Goal: Task Accomplishment & Management: Complete application form

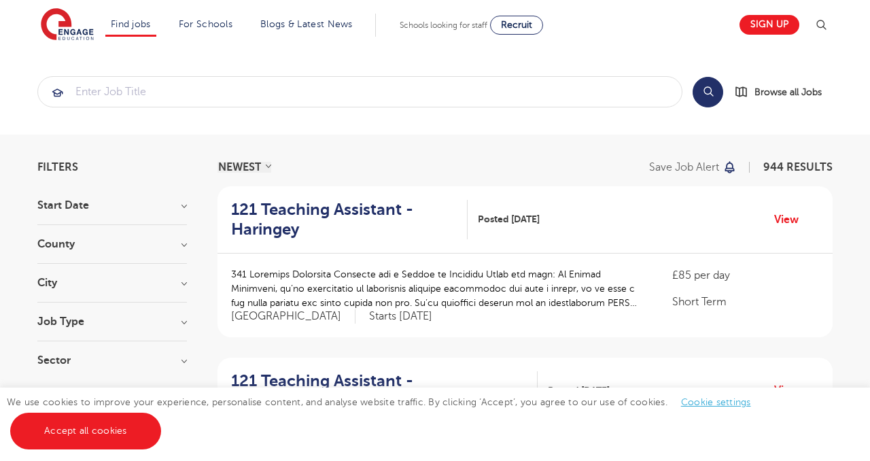
click at [109, 205] on h3 "Start Date" at bounding box center [112, 205] width 150 height 11
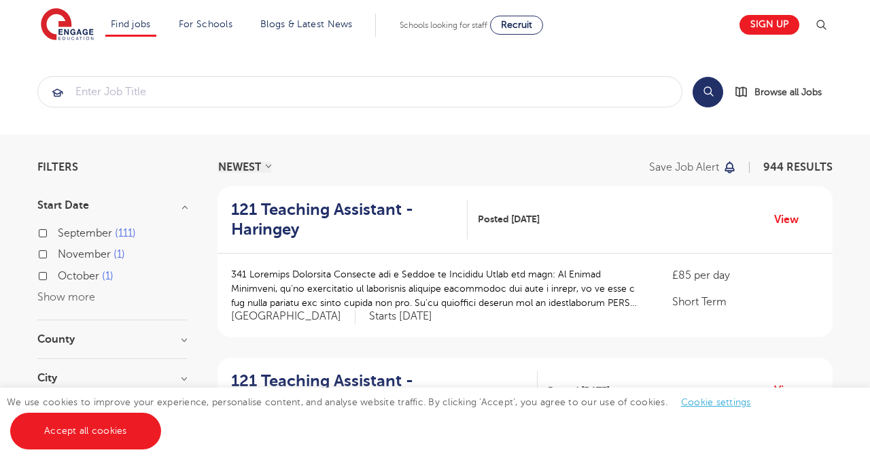
click at [109, 205] on h3 "Start Date" at bounding box center [112, 205] width 150 height 11
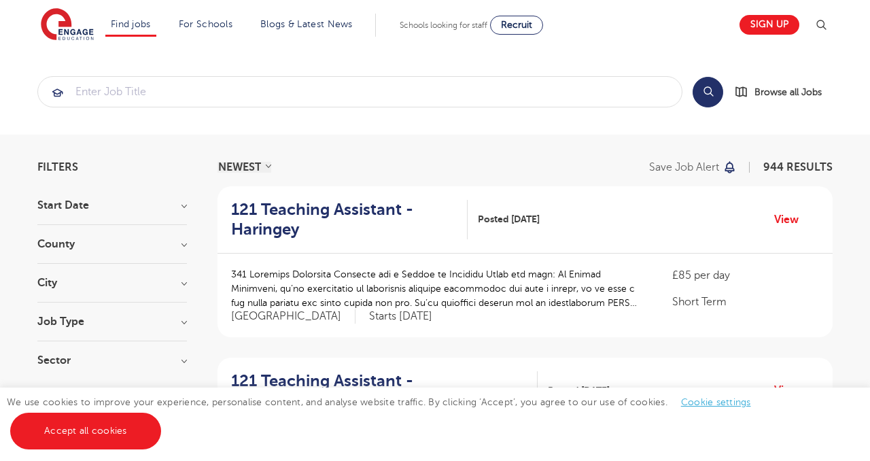
click at [109, 252] on div "County London 681 Hertfordshire 150 Leeds 35 Kirklees 17 East Sussex 14 Show mo…" at bounding box center [112, 251] width 150 height 25
click at [140, 244] on h3 "County" at bounding box center [112, 244] width 150 height 11
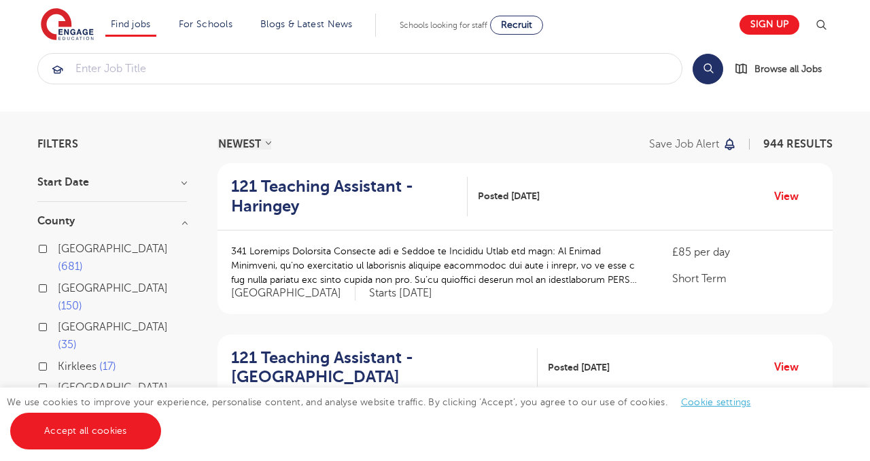
scroll to position [26, 0]
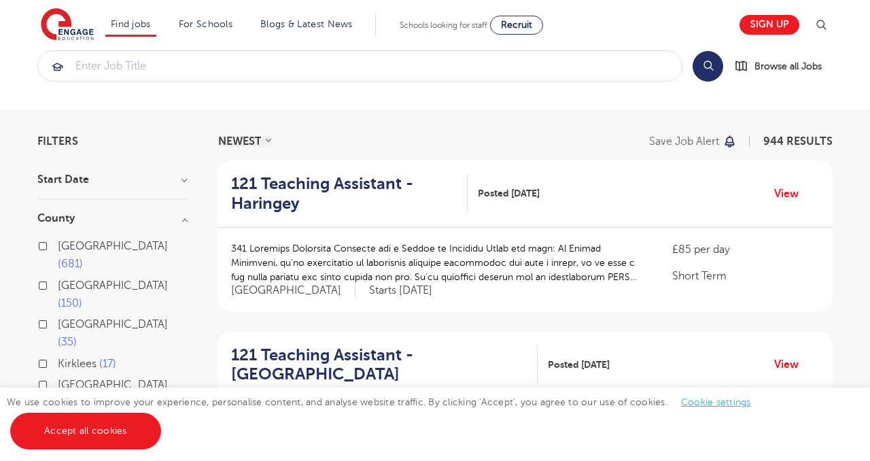
click at [87, 242] on span "London" at bounding box center [113, 246] width 110 height 12
click at [67, 242] on input "London 681" at bounding box center [62, 244] width 9 height 9
checkbox input "true"
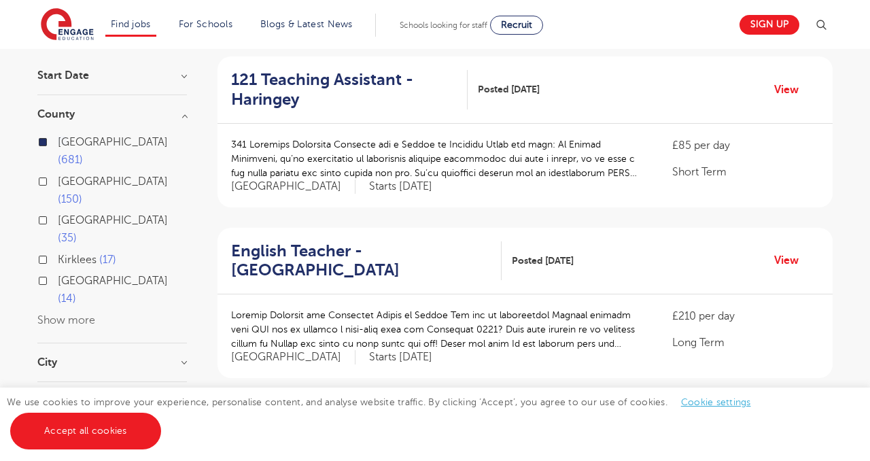
scroll to position [156, 0]
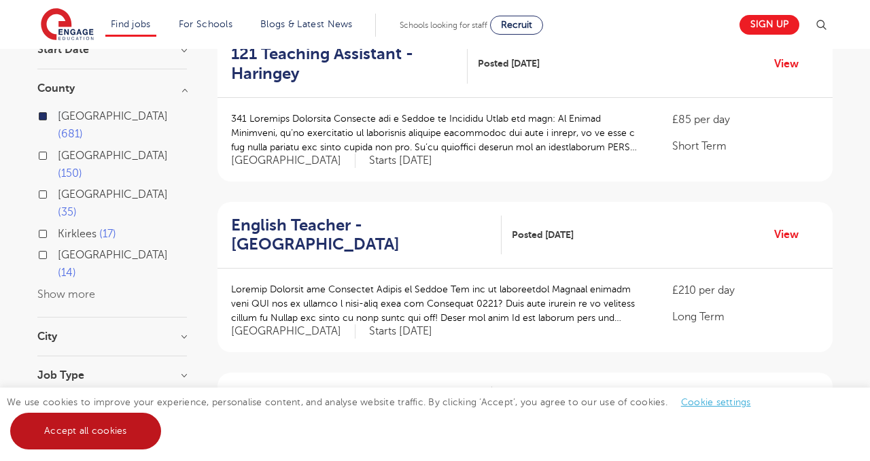
click at [99, 433] on link "Accept all cookies" at bounding box center [85, 431] width 151 height 37
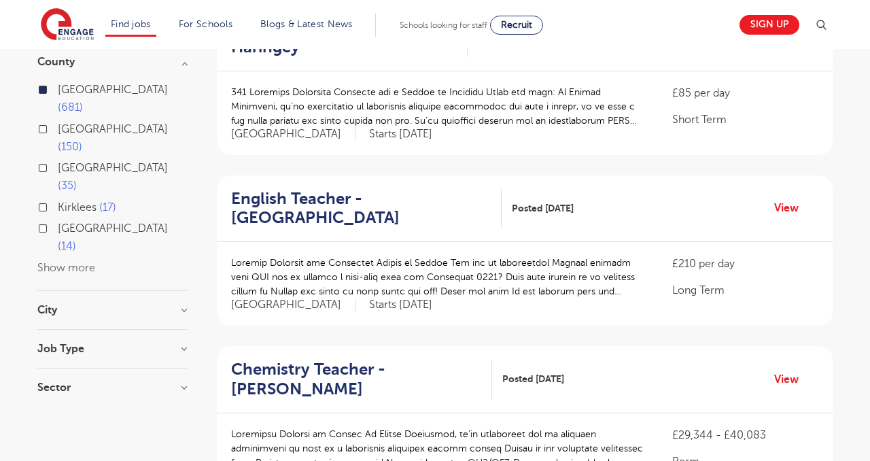
scroll to position [197, 0]
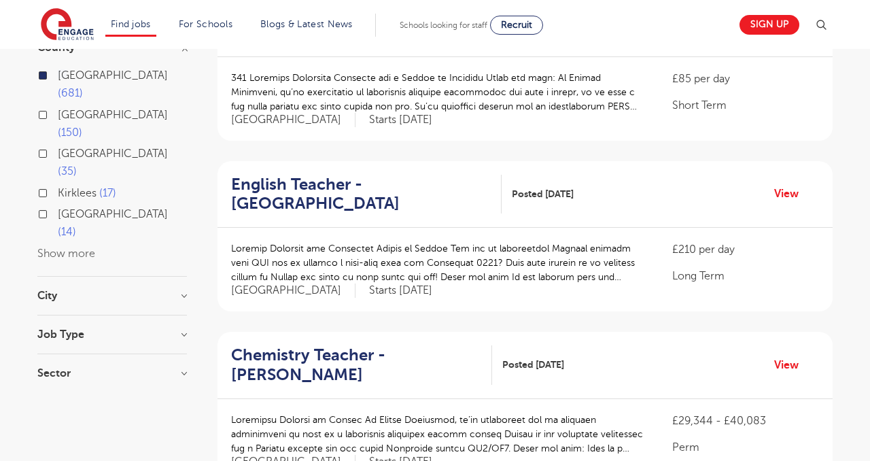
click at [171, 290] on h3 "City" at bounding box center [112, 295] width 150 height 11
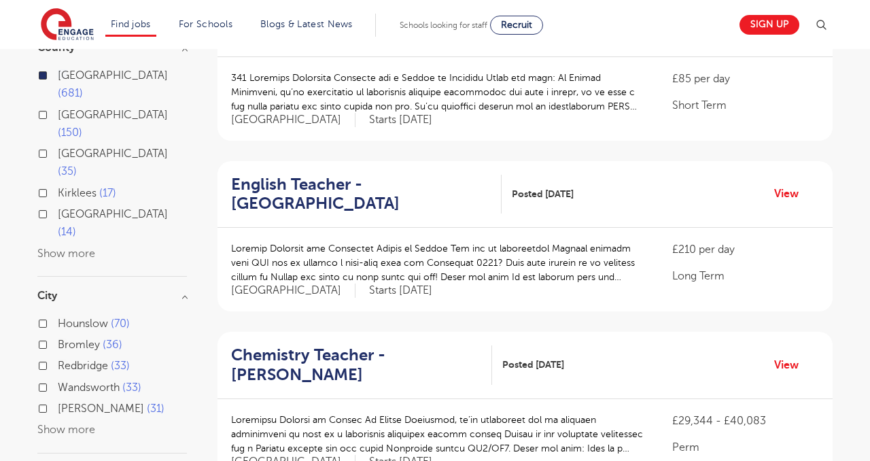
click at [184, 290] on h3 "City" at bounding box center [112, 295] width 150 height 11
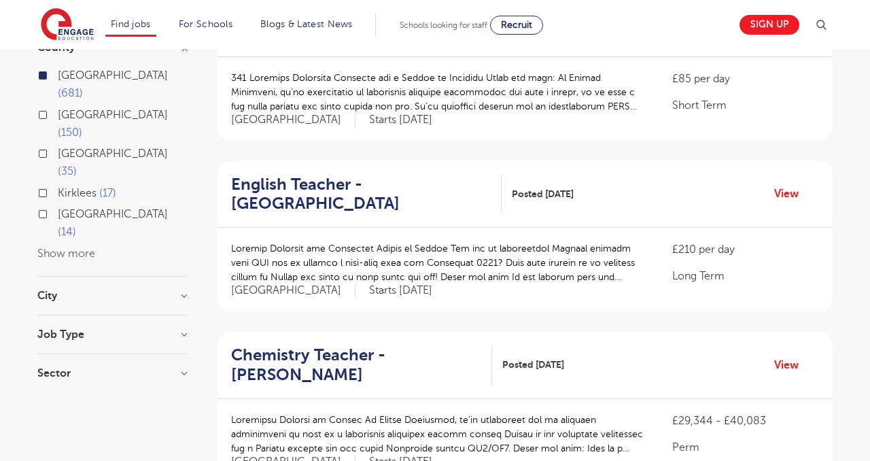
click at [184, 290] on h3 "City" at bounding box center [112, 295] width 150 height 11
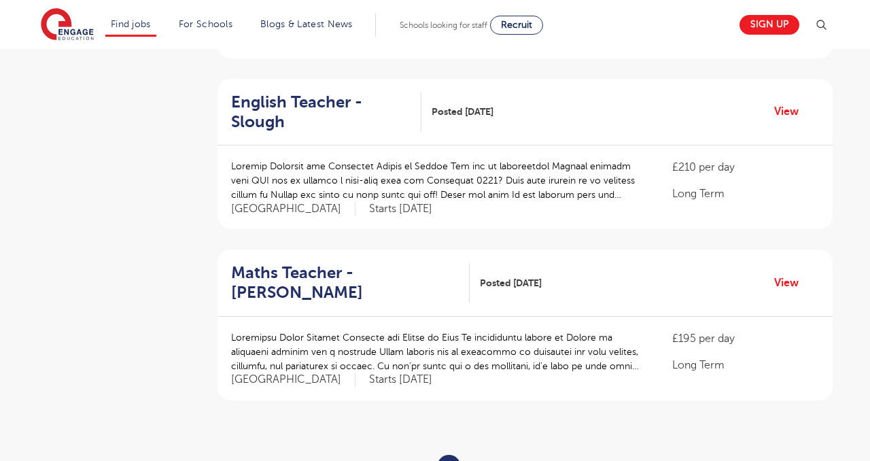
scroll to position [1545, 0]
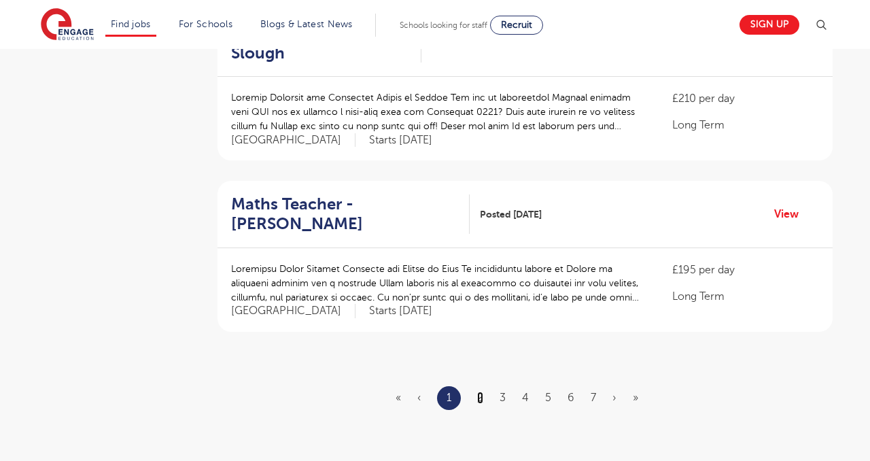
click at [479, 392] on link "2" at bounding box center [480, 398] width 6 height 12
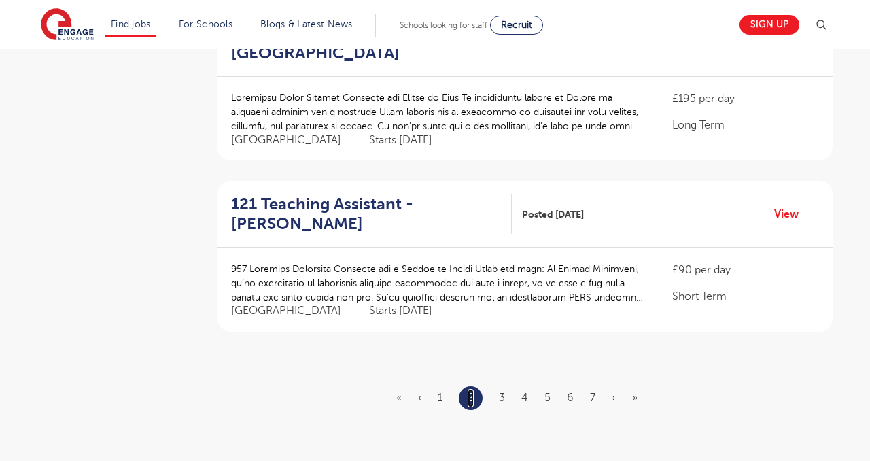
scroll to position [0, 0]
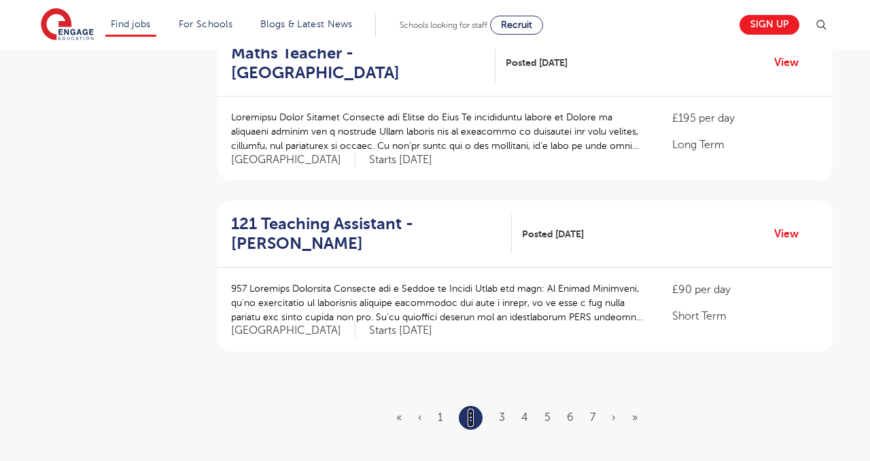
scroll to position [1533, 0]
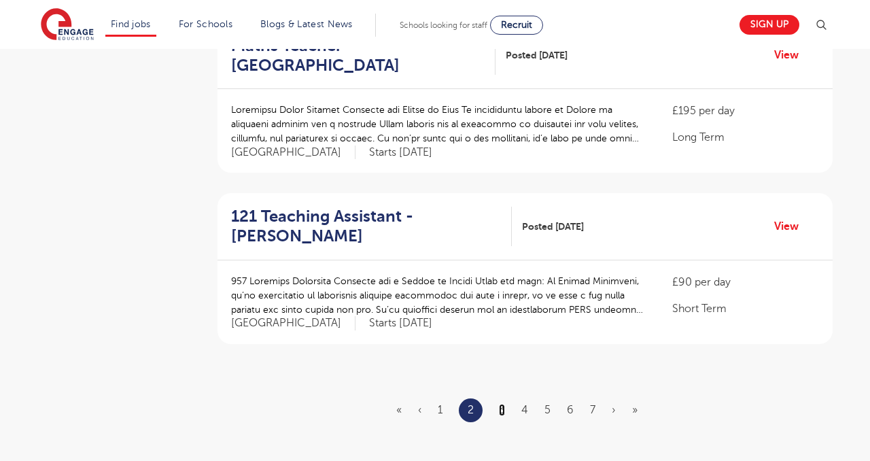
click at [501, 404] on link "3" at bounding box center [502, 410] width 6 height 12
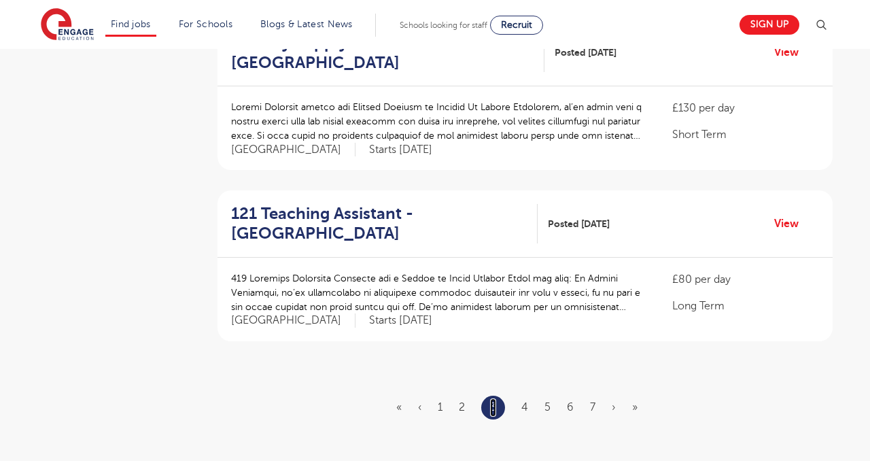
scroll to position [1542, 0]
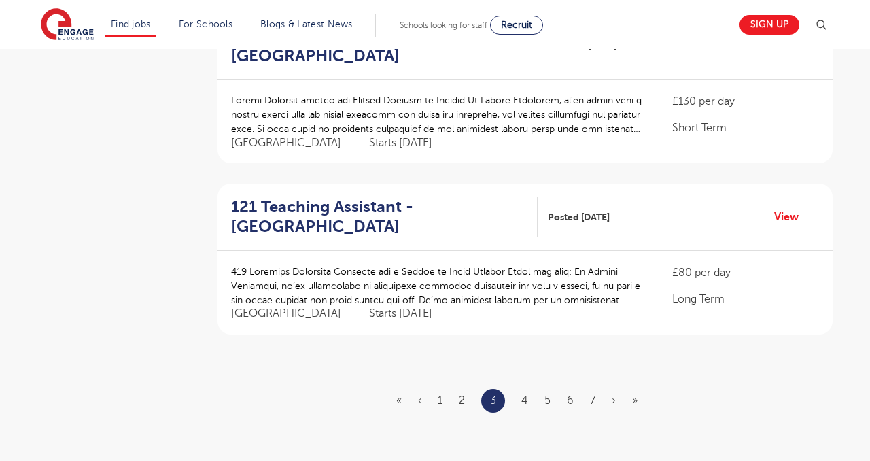
click at [521, 389] on ul "« ‹ 1 2 3 4 5 6 7 › »" at bounding box center [525, 401] width 258 height 24
click at [522, 389] on ul "« ‹ 1 2 3 4 5 6 7 › »" at bounding box center [525, 401] width 258 height 24
click at [523, 394] on link "4" at bounding box center [525, 400] width 7 height 12
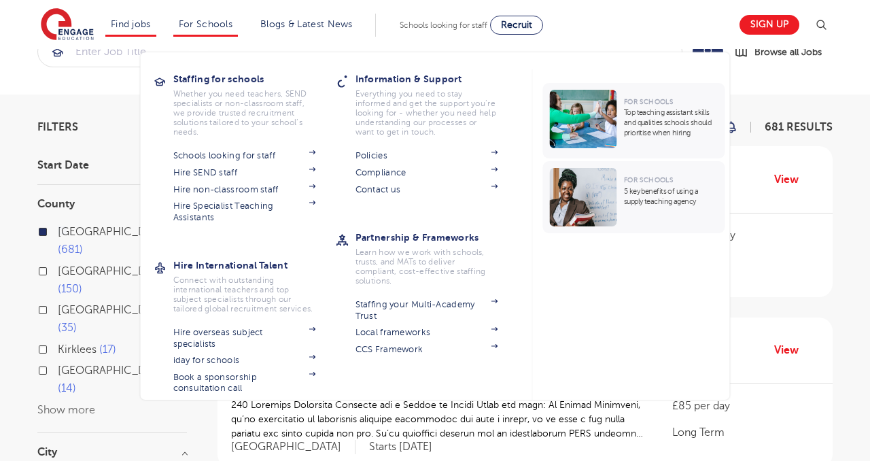
scroll to position [34, 0]
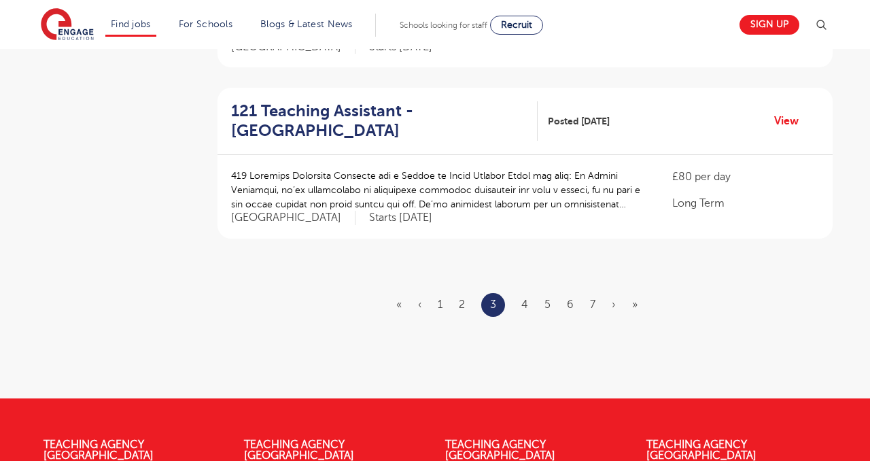
scroll to position [1637, 0]
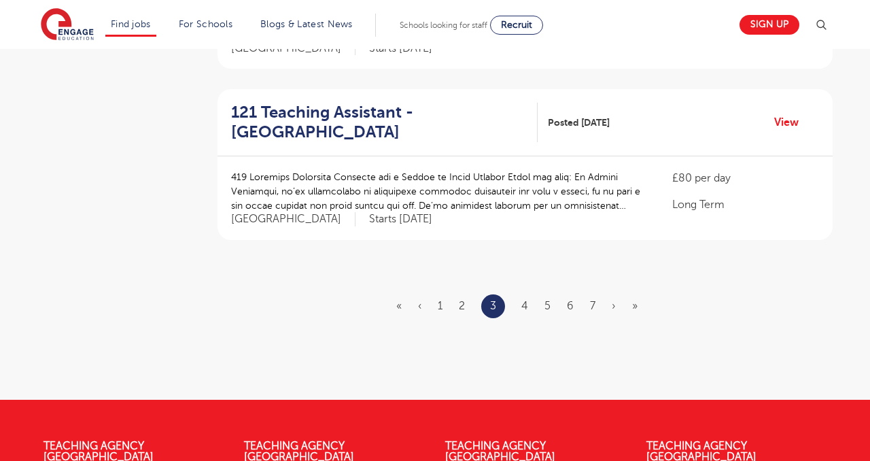
click at [519, 294] on ul "« ‹ 1 2 3 4 5 6 7 › »" at bounding box center [525, 306] width 258 height 24
click at [522, 300] on link "4" at bounding box center [525, 306] width 7 height 12
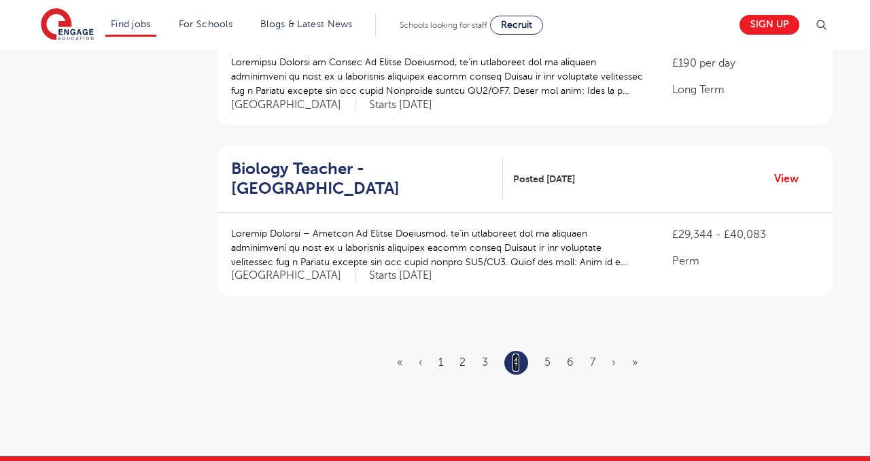
scroll to position [1583, 0]
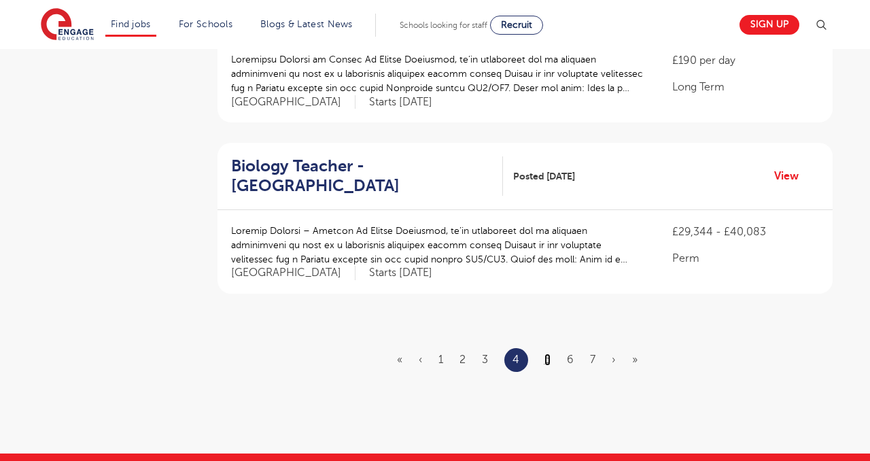
click at [547, 354] on link "5" at bounding box center [548, 360] width 6 height 12
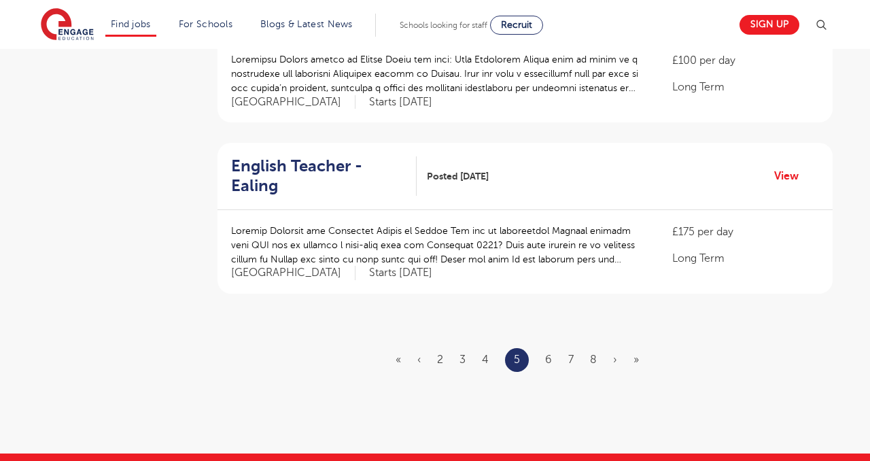
scroll to position [0, 0]
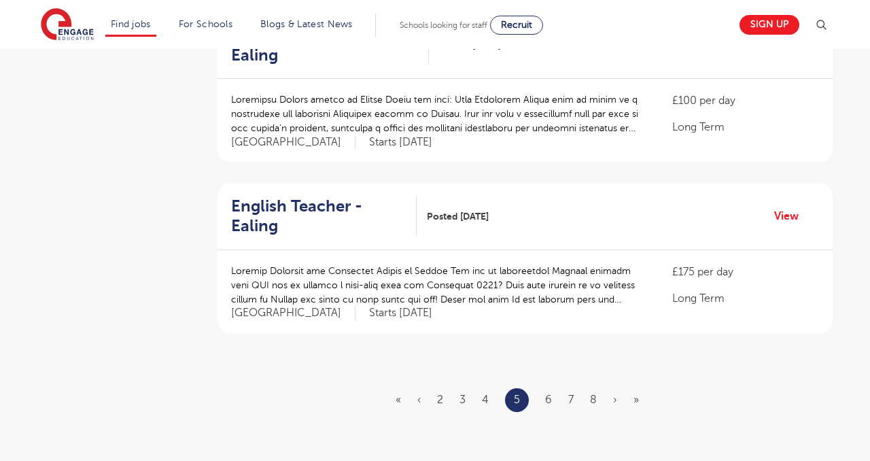
scroll to position [1548, 0]
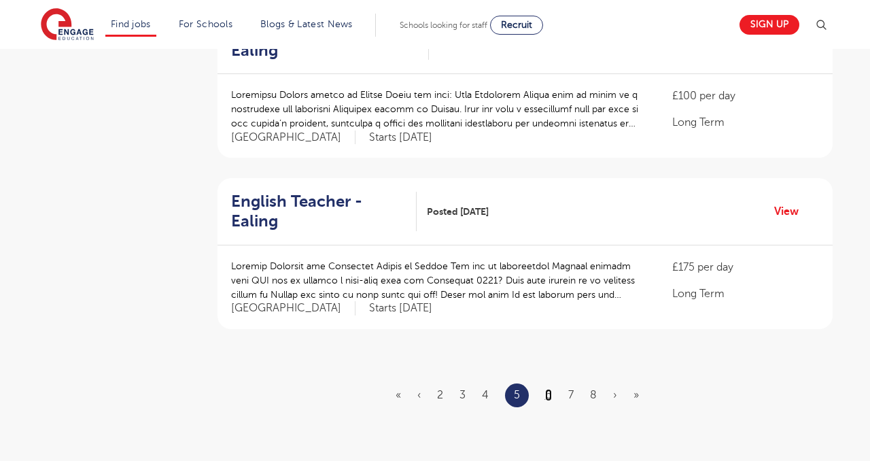
click at [547, 389] on link "6" at bounding box center [548, 395] width 7 height 12
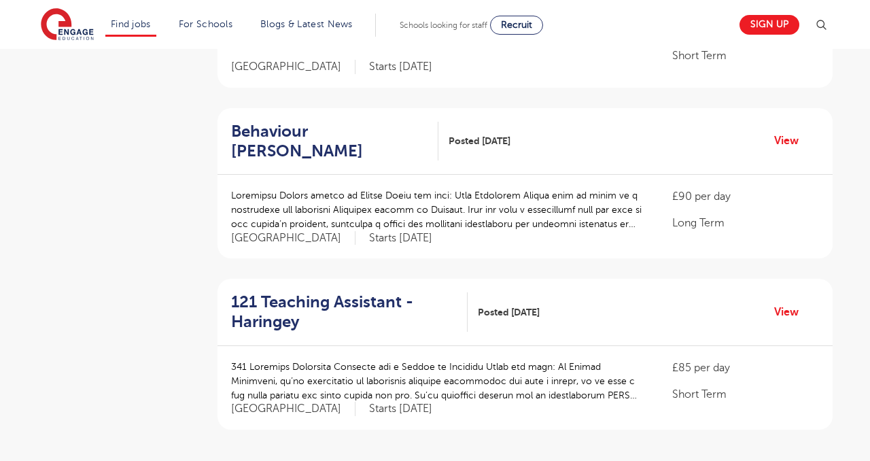
scroll to position [1521, 0]
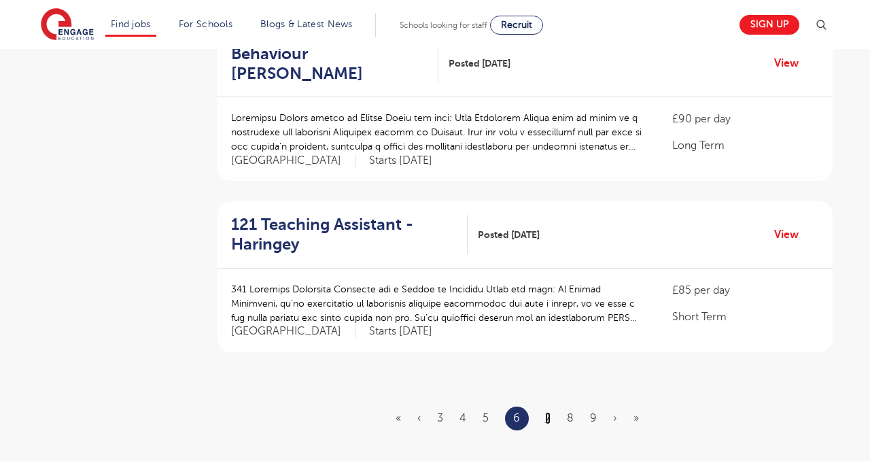
click at [549, 412] on link "7" at bounding box center [547, 418] width 5 height 12
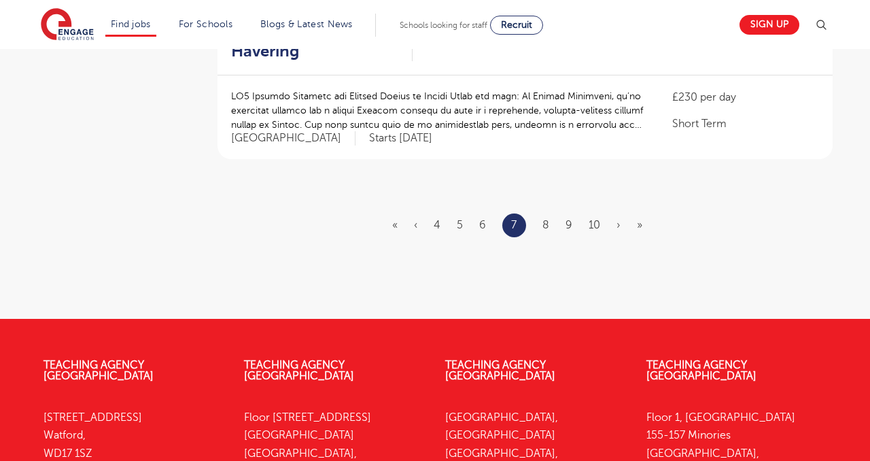
scroll to position [1733, 0]
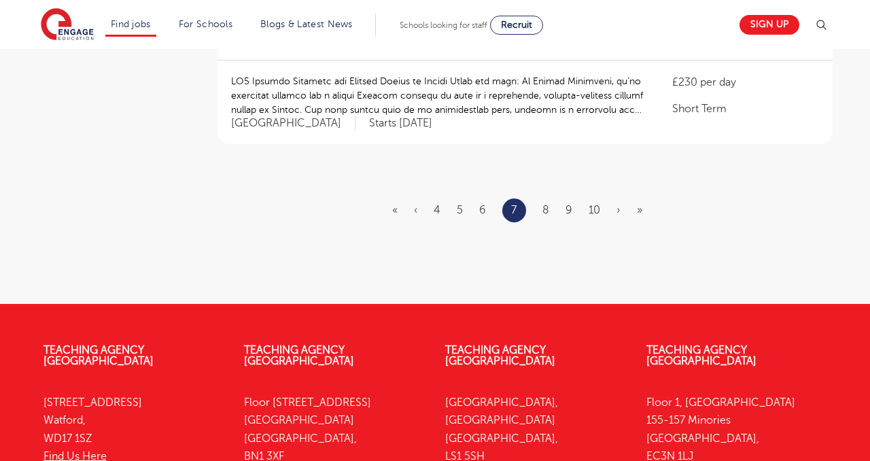
click at [549, 199] on ul "« ‹ 4 5 6 7 8 9 10 › »" at bounding box center [525, 211] width 267 height 24
click at [543, 204] on link "8" at bounding box center [546, 210] width 7 height 12
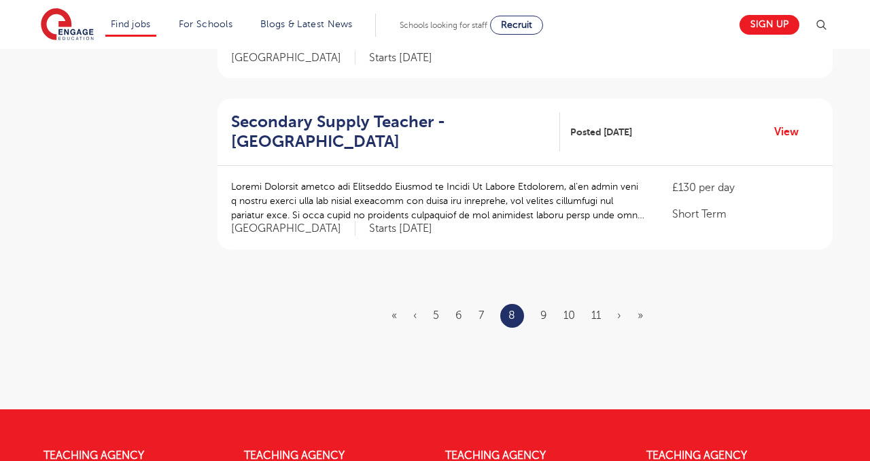
scroll to position [1646, 0]
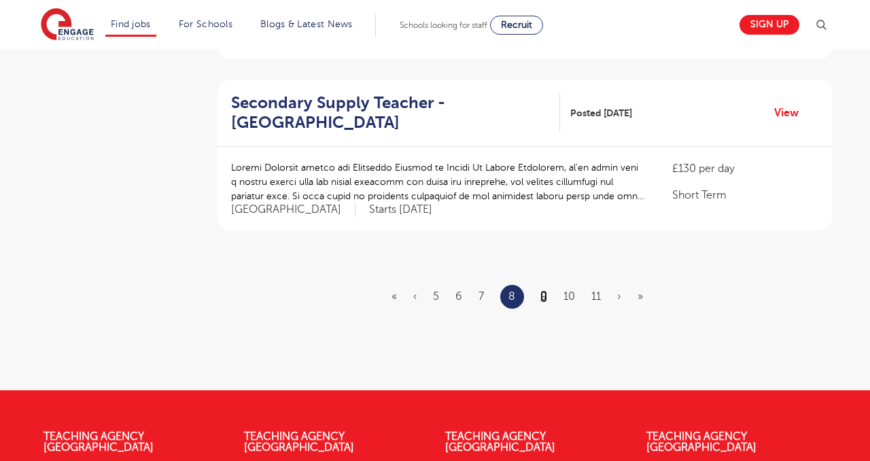
click at [543, 290] on link "9" at bounding box center [544, 296] width 7 height 12
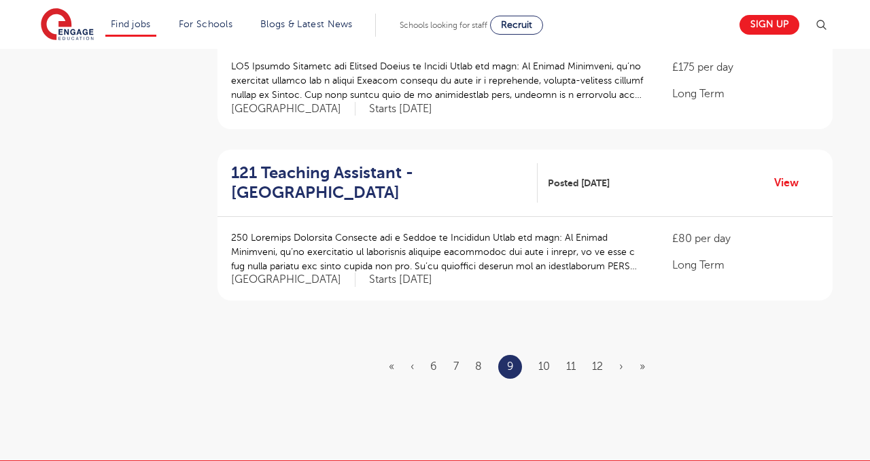
scroll to position [1580, 0]
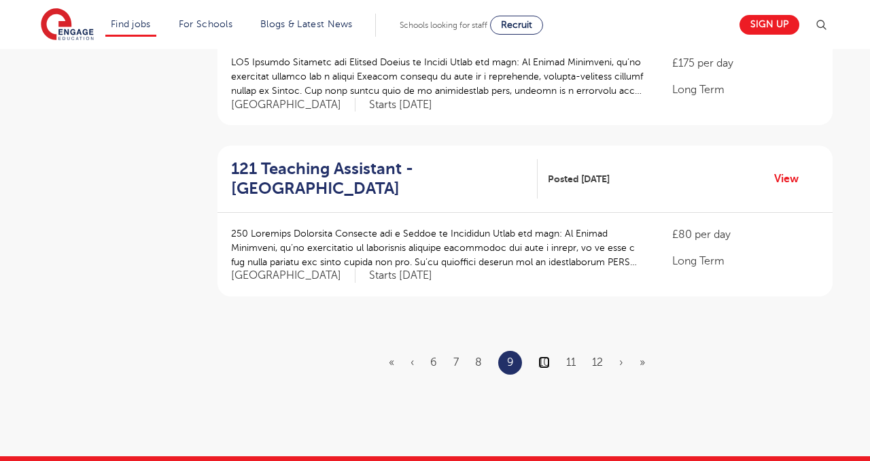
click at [547, 356] on link "10" at bounding box center [545, 362] width 12 height 12
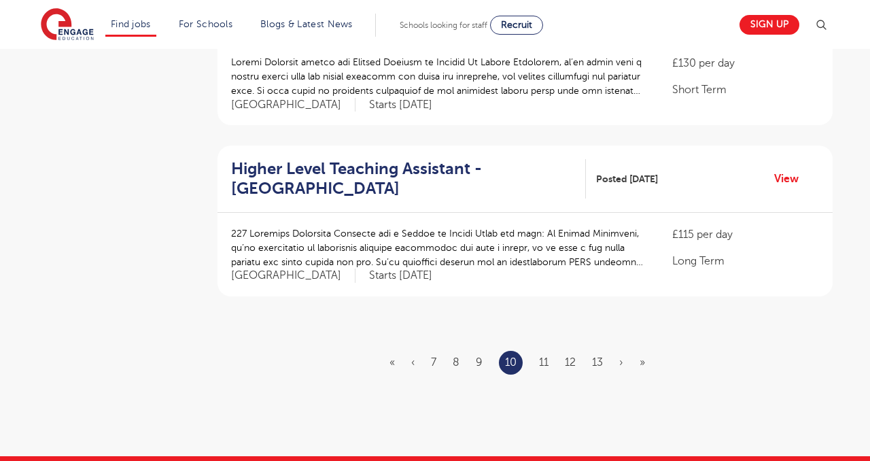
scroll to position [0, 0]
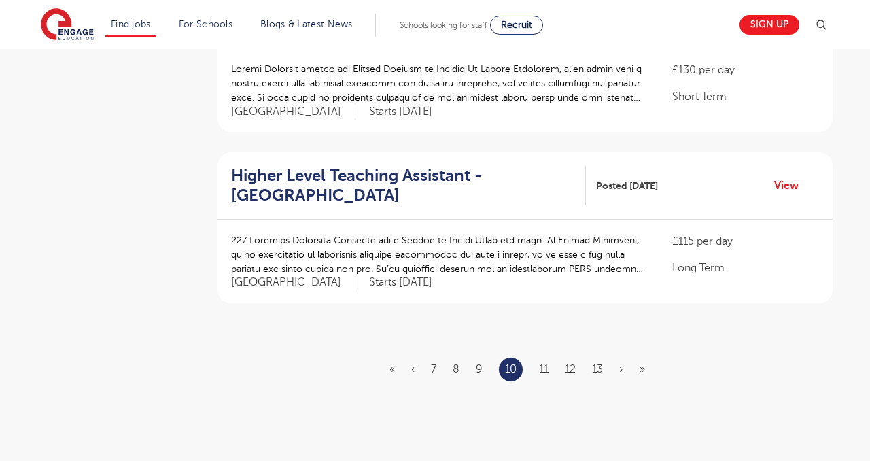
scroll to position [1576, 0]
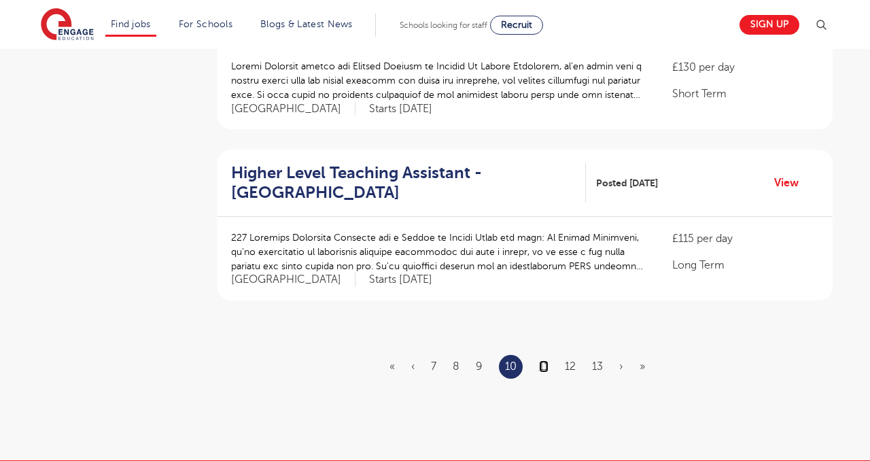
click at [544, 360] on link "11" at bounding box center [544, 366] width 10 height 12
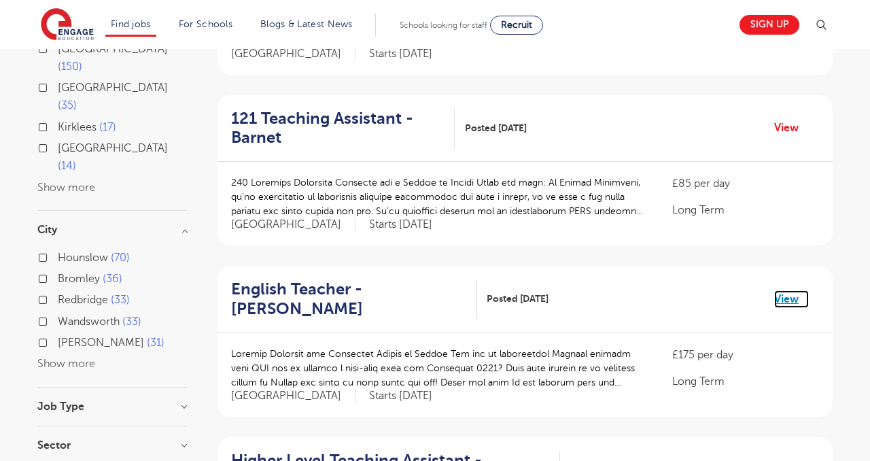
scroll to position [269, 0]
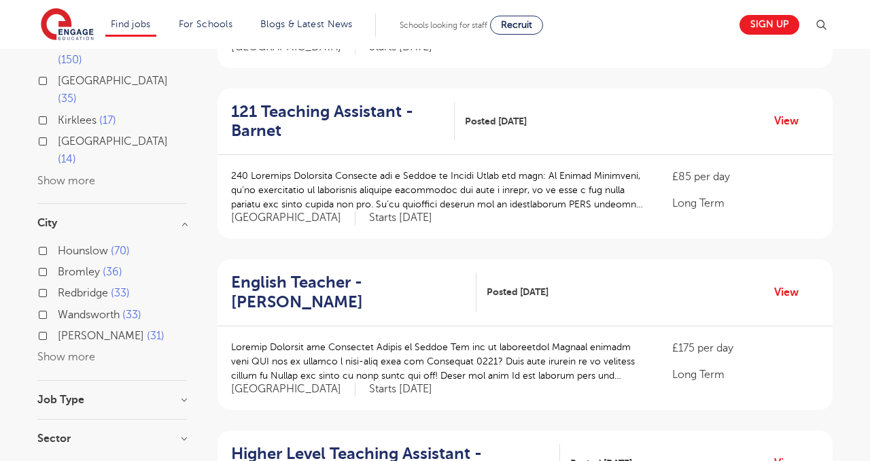
click at [156, 394] on h3 "Job Type" at bounding box center [112, 399] width 150 height 11
click at [181, 394] on h3 "Job Type" at bounding box center [112, 399] width 150 height 11
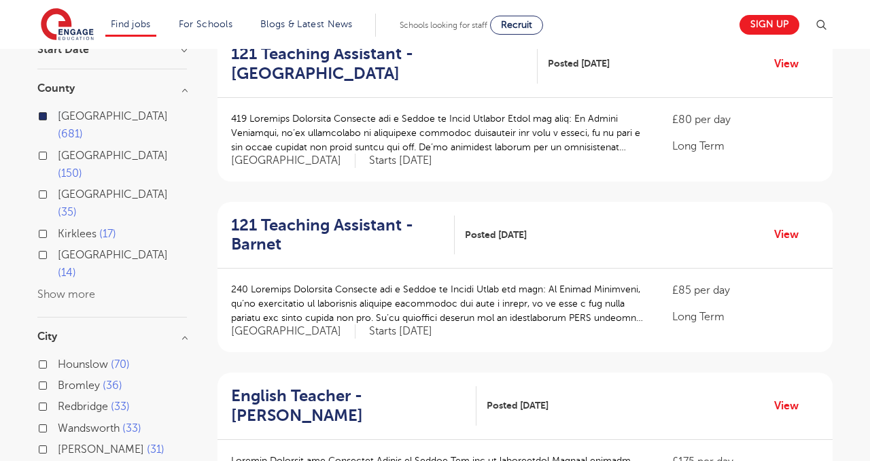
scroll to position [0, 0]
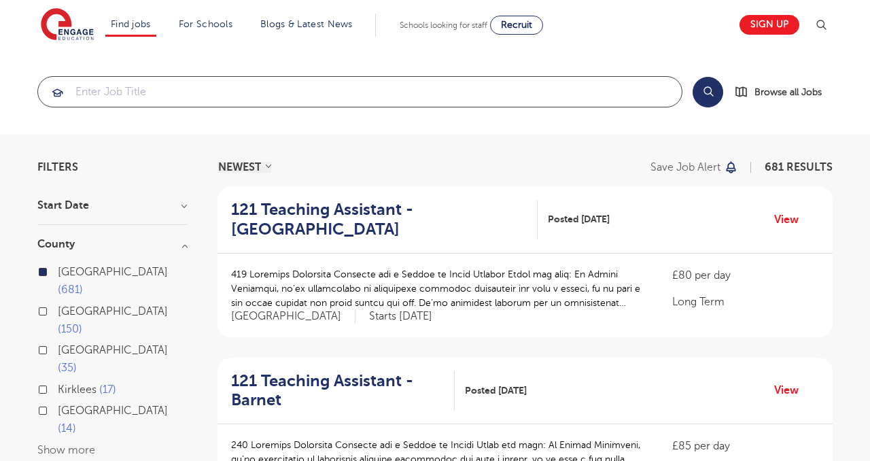
click at [307, 91] on input "search" at bounding box center [360, 92] width 644 height 30
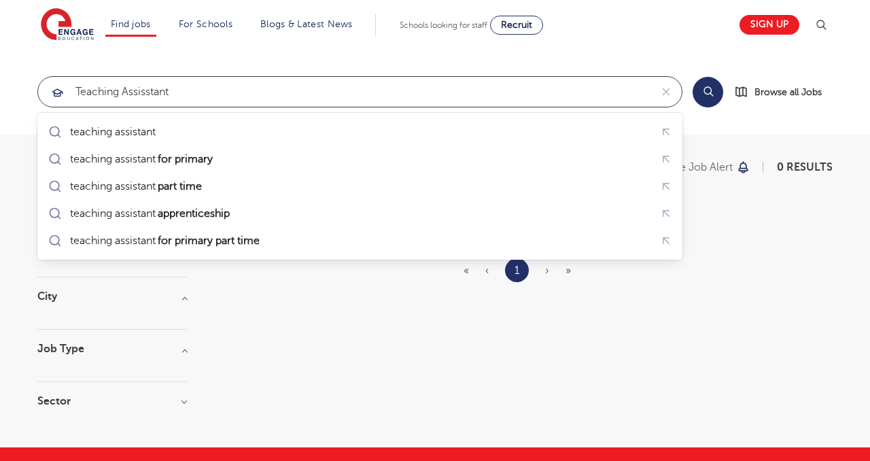
click button "Submit" at bounding box center [0, 0] width 0 height 0
click at [150, 92] on input "teaching assisstant" at bounding box center [344, 92] width 613 height 30
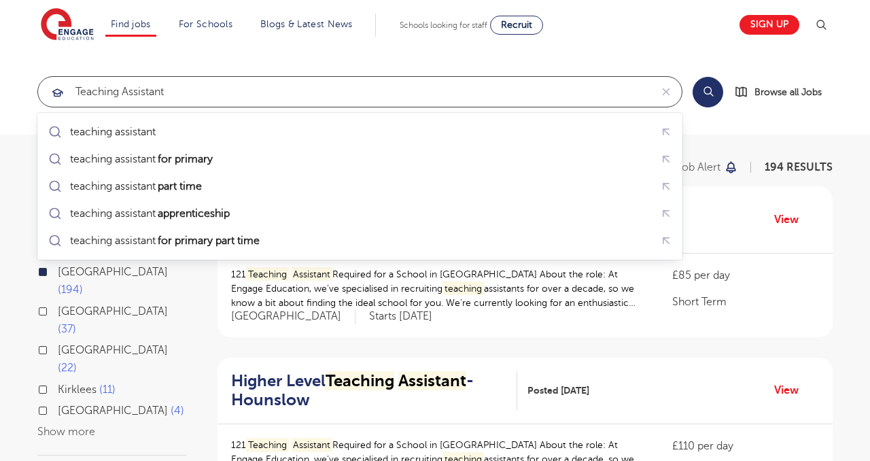
type input "teaching assistant"
click button "Submit" at bounding box center [0, 0] width 0 height 0
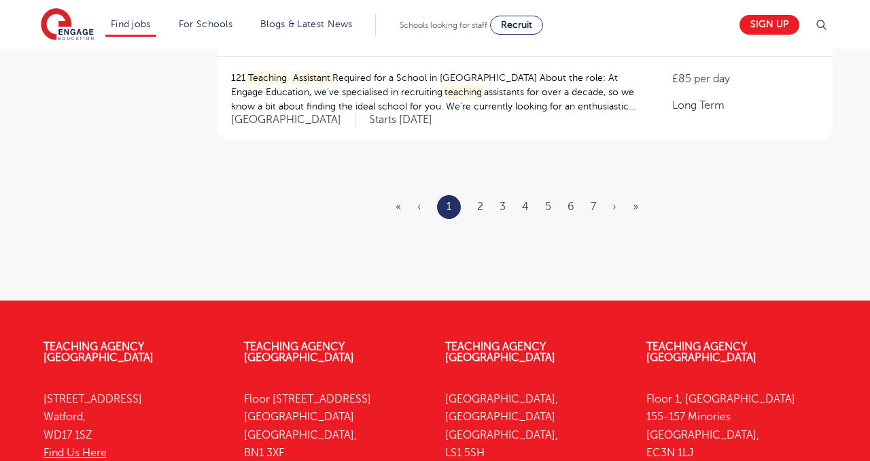
scroll to position [1747, 0]
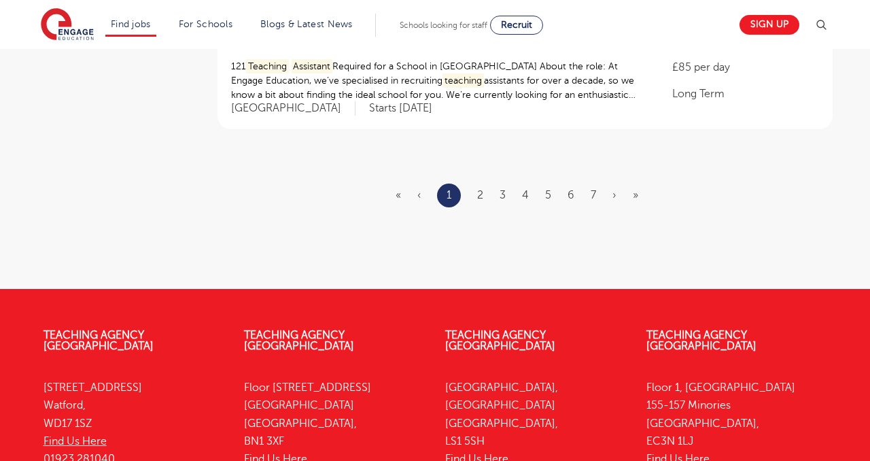
click at [483, 197] on link "2" at bounding box center [480, 195] width 6 height 12
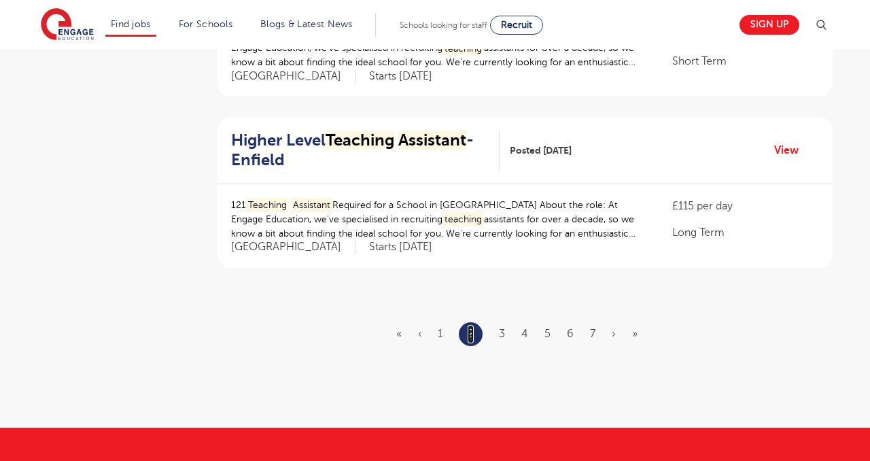
scroll to position [1612, 0]
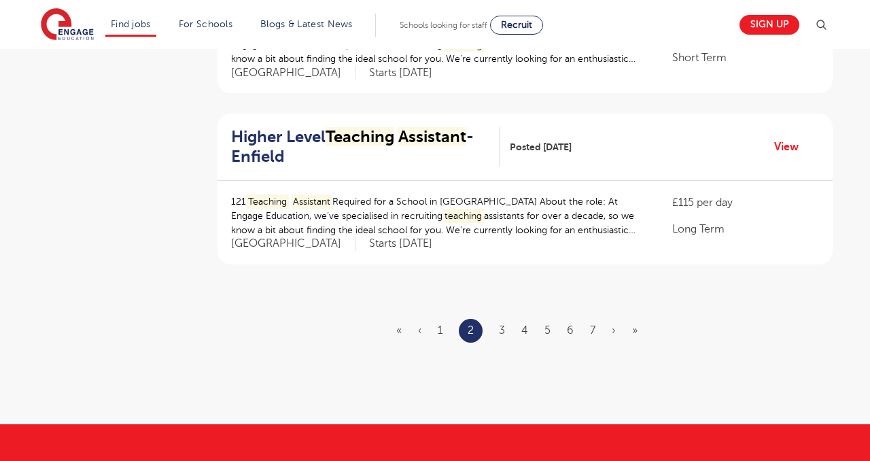
click at [445, 326] on ul "« ‹ 1 2 3 4 5 6 7 › »" at bounding box center [525, 331] width 258 height 24
click at [440, 328] on link "1" at bounding box center [440, 330] width 5 height 12
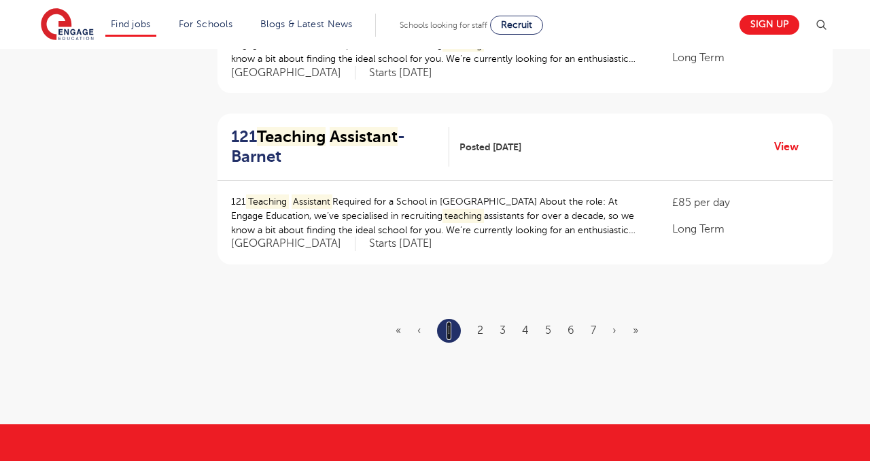
scroll to position [0, 0]
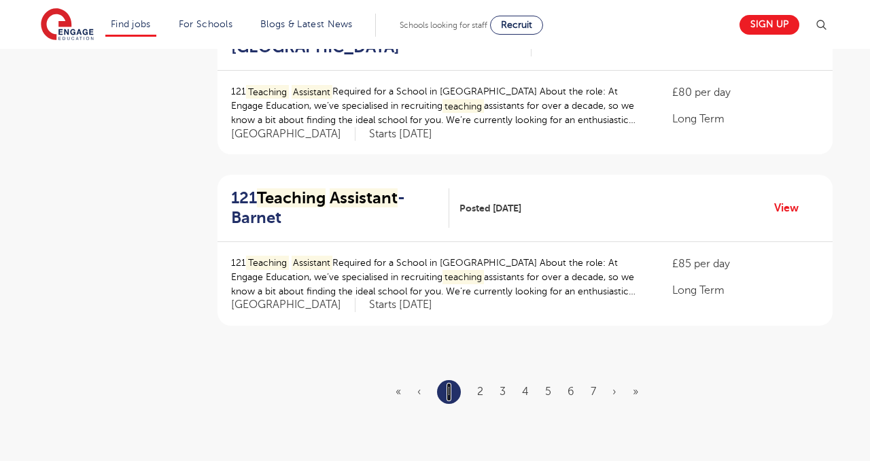
scroll to position [1557, 0]
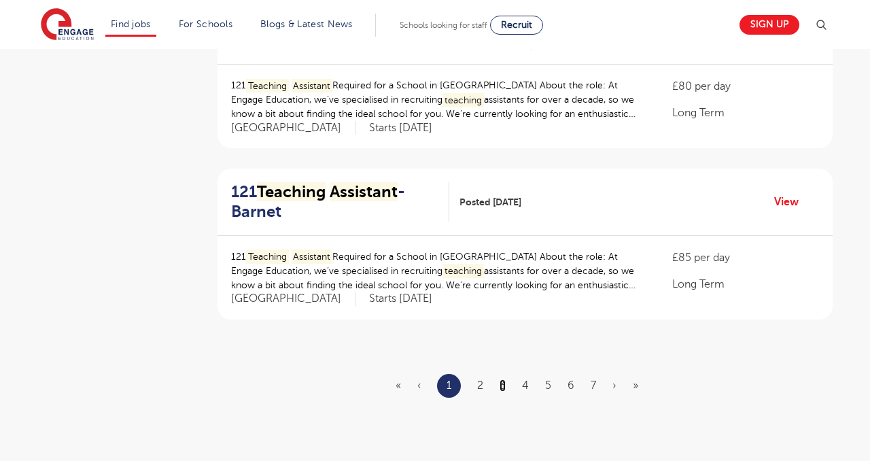
click at [502, 390] on link "3" at bounding box center [503, 385] width 6 height 12
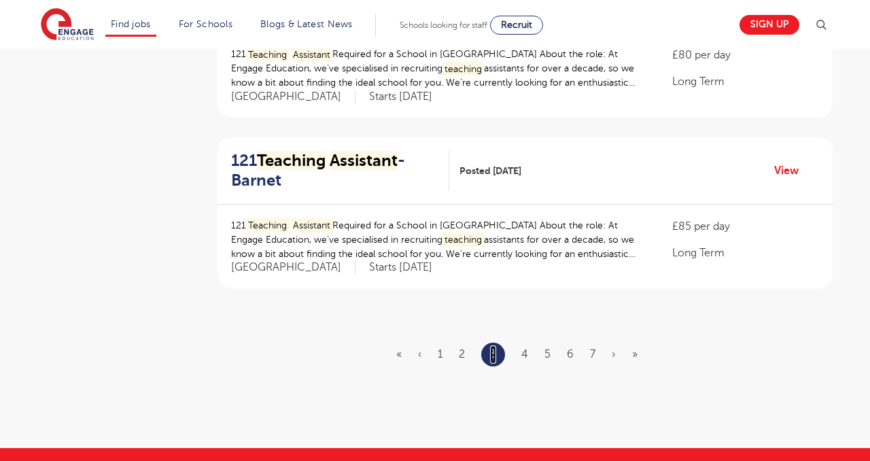
scroll to position [1590, 0]
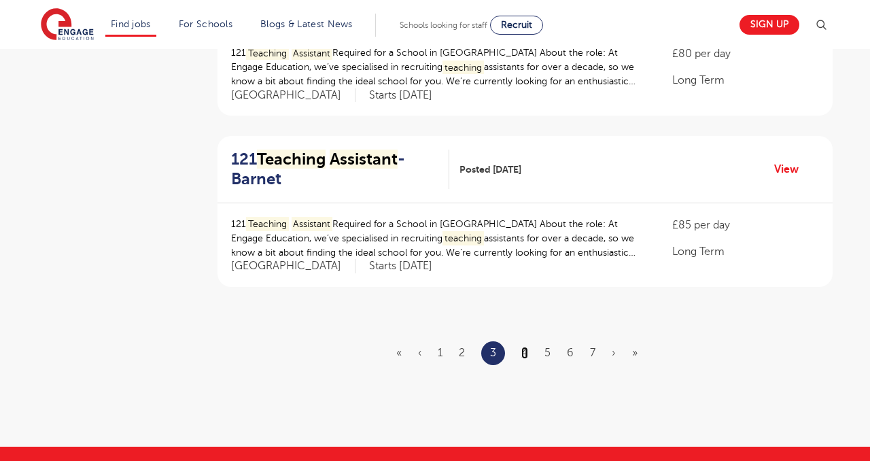
click at [526, 356] on link "4" at bounding box center [525, 353] width 7 height 12
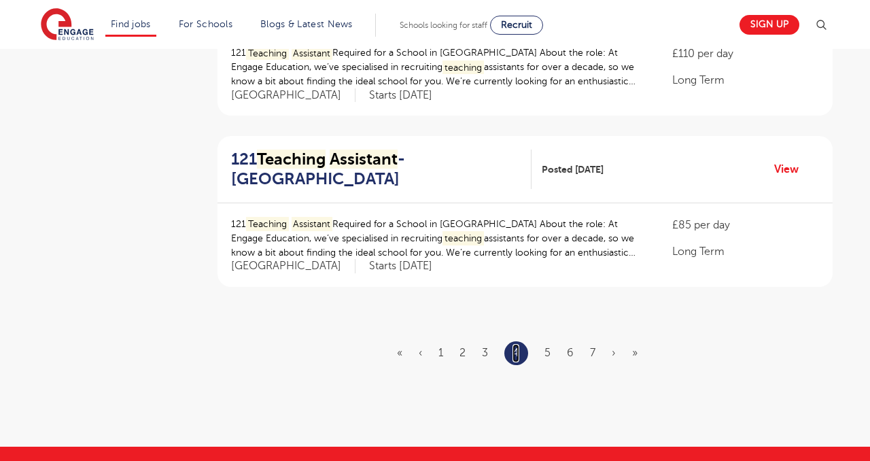
scroll to position [0, 0]
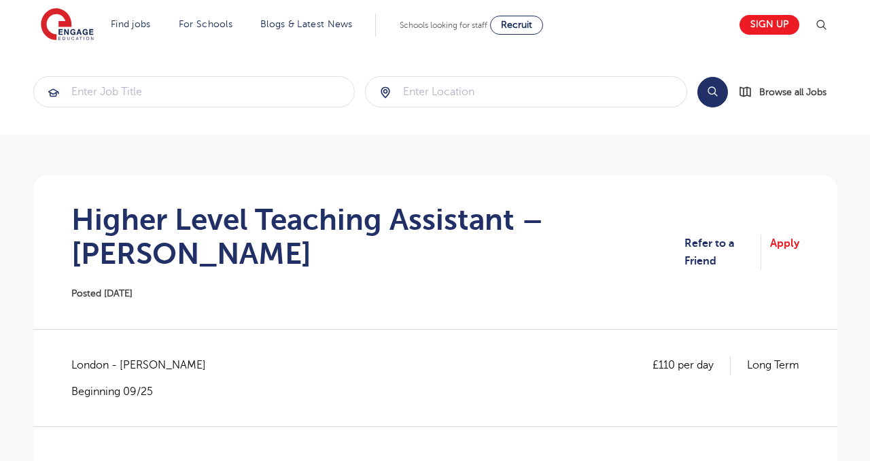
click at [492, 279] on section "Higher Level Teaching Assistant – Brent Posted 27/08/25 Refer to a Friend Apply" at bounding box center [435, 252] width 783 height 154
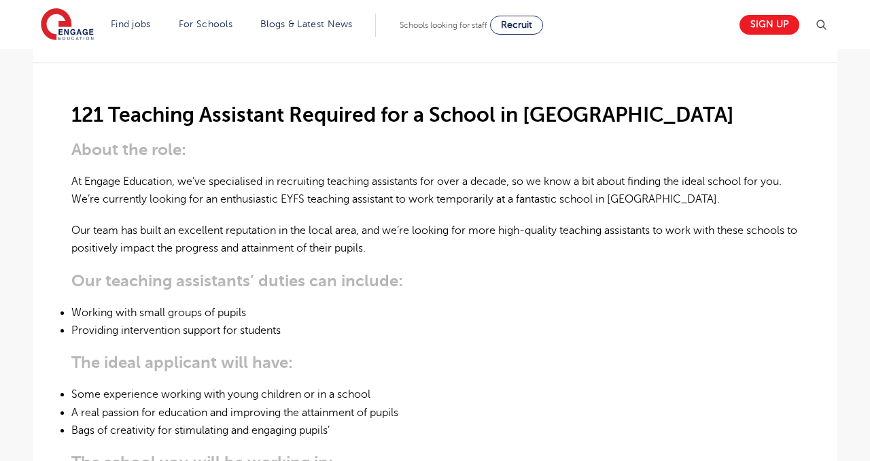
scroll to position [355, 0]
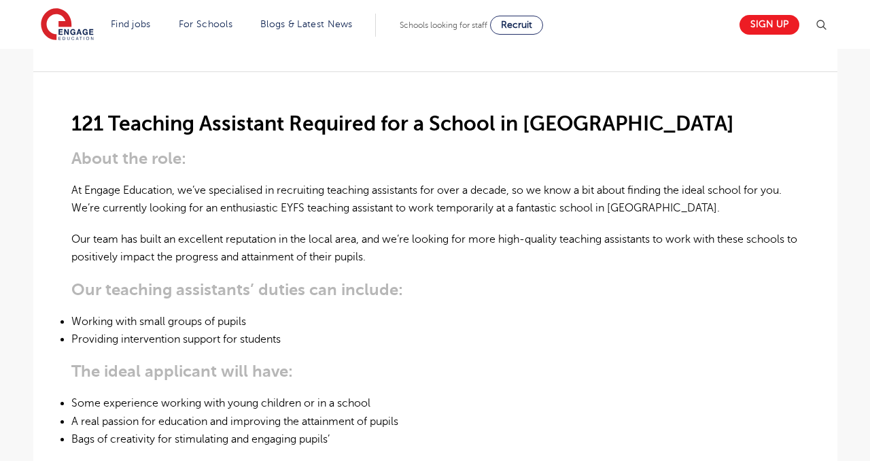
click at [469, 313] on li "Working with small groups of pupils" at bounding box center [435, 322] width 728 height 18
click at [575, 330] on li "Providing intervention support for students" at bounding box center [435, 339] width 728 height 18
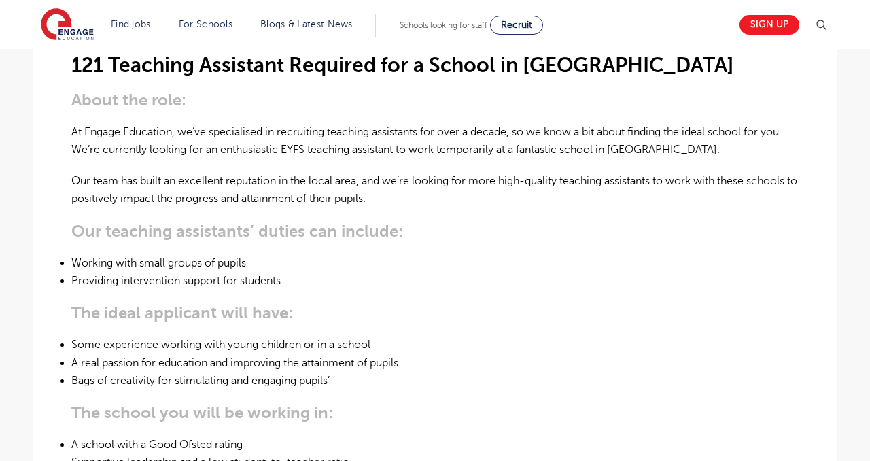
scroll to position [415, 0]
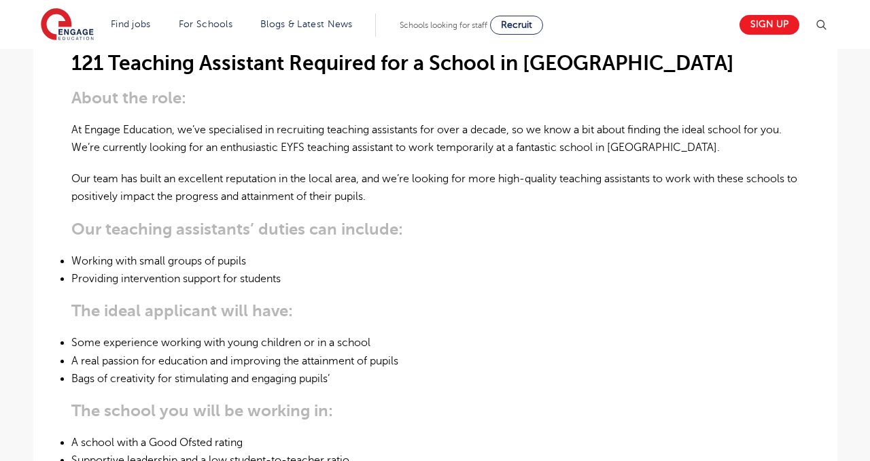
click at [529, 258] on div "121 Teaching Assistant Required for a School in Brent About the role: At Engage…" at bounding box center [435, 428] width 728 height 834
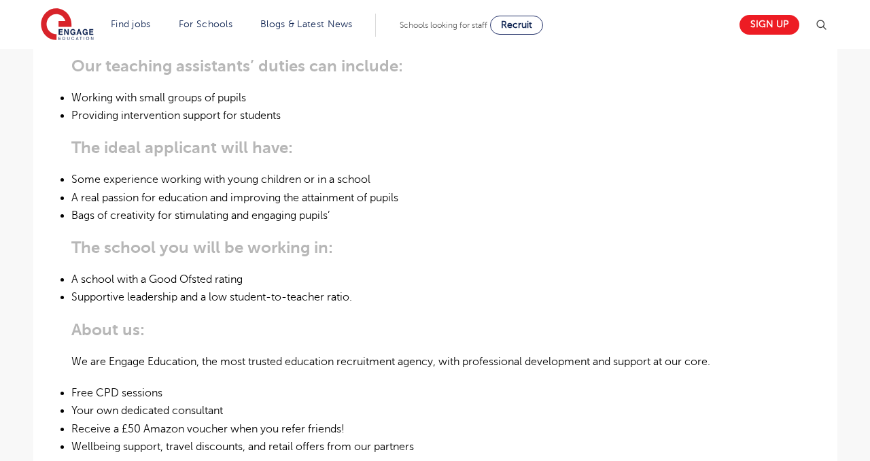
scroll to position [578, 0]
click at [487, 271] on li "A school with a Good Ofsted rating" at bounding box center [435, 280] width 728 height 18
click at [351, 207] on li "Bags of creativity for stimulating and engaging pupils’" at bounding box center [435, 216] width 728 height 18
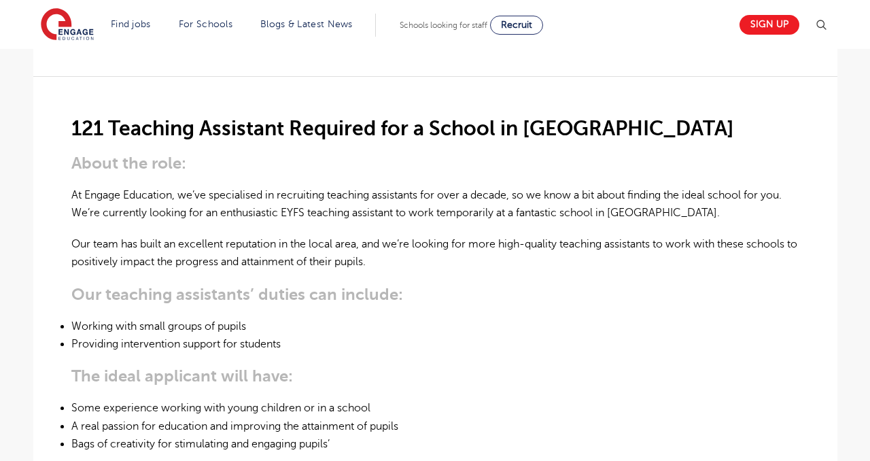
scroll to position [349, 0]
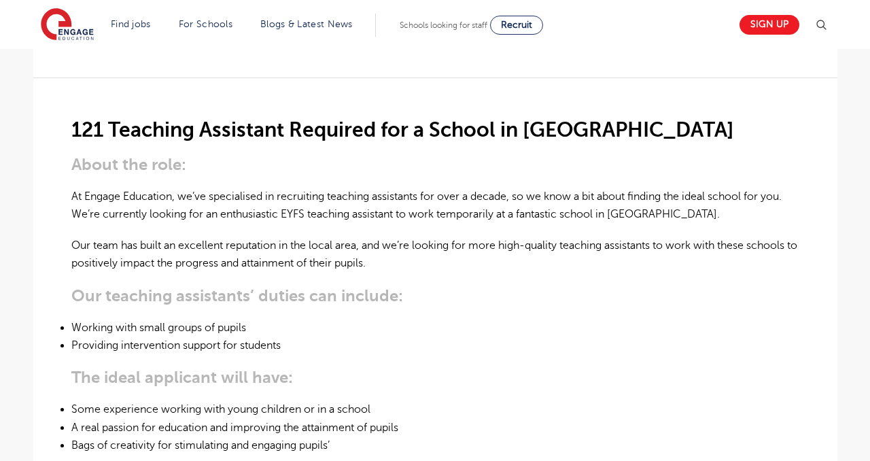
click at [296, 188] on p "At Engage Education, we’ve specialised in recruiting teaching assistants for ov…" at bounding box center [435, 206] width 728 height 36
click at [374, 188] on p "At Engage Education, we’ve specialised in recruiting teaching assistants for ov…" at bounding box center [435, 206] width 728 height 36
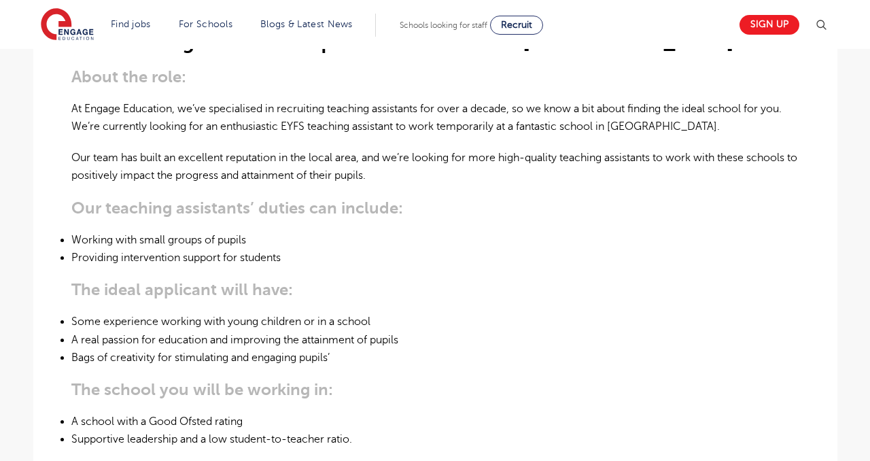
scroll to position [446, 0]
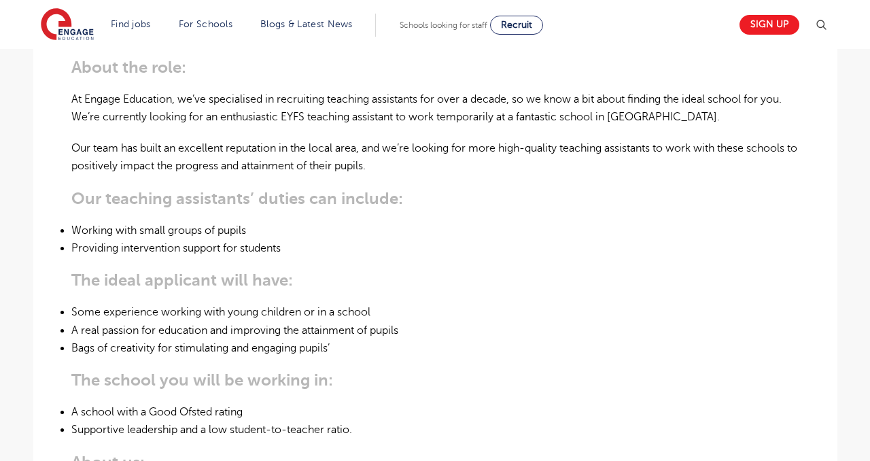
click at [403, 324] on div "121 Teaching Assistant Required for a School in Brent About the role: At Engage…" at bounding box center [435, 397] width 728 height 834
click at [341, 339] on li "Bags of creativity for stimulating and engaging pupils’" at bounding box center [435, 348] width 728 height 18
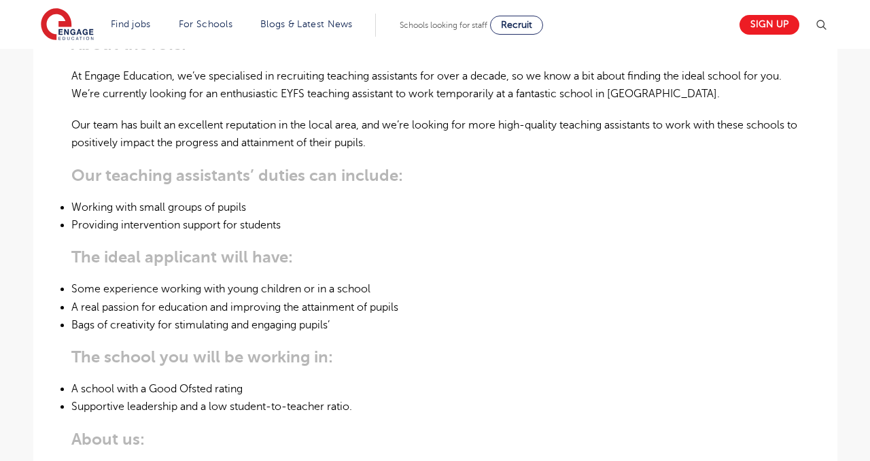
scroll to position [477, 0]
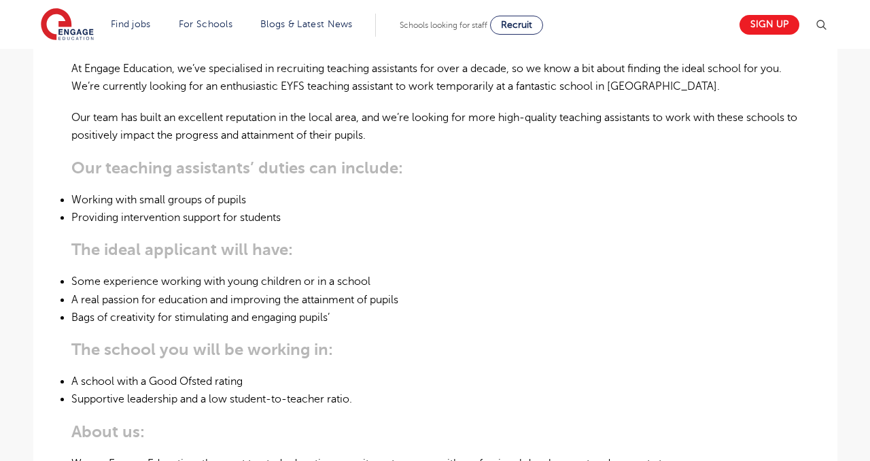
click at [135, 229] on div "121 Teaching Assistant Required for a School in Brent About the role: At Engage…" at bounding box center [435, 367] width 728 height 834
click at [386, 309] on li "Bags of creativity for stimulating and engaging pupils’" at bounding box center [435, 318] width 728 height 18
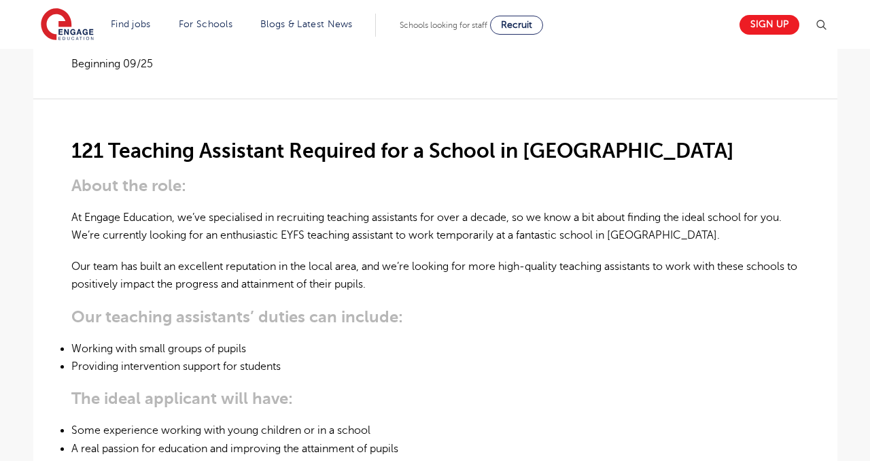
scroll to position [328, 0]
click at [279, 208] on p "At Engage Education, we’ve specialised in recruiting teaching assistants for ov…" at bounding box center [435, 226] width 728 height 36
click at [422, 257] on p "Our team has built an excellent reputation in the local area, and we’re looking…" at bounding box center [435, 275] width 728 height 36
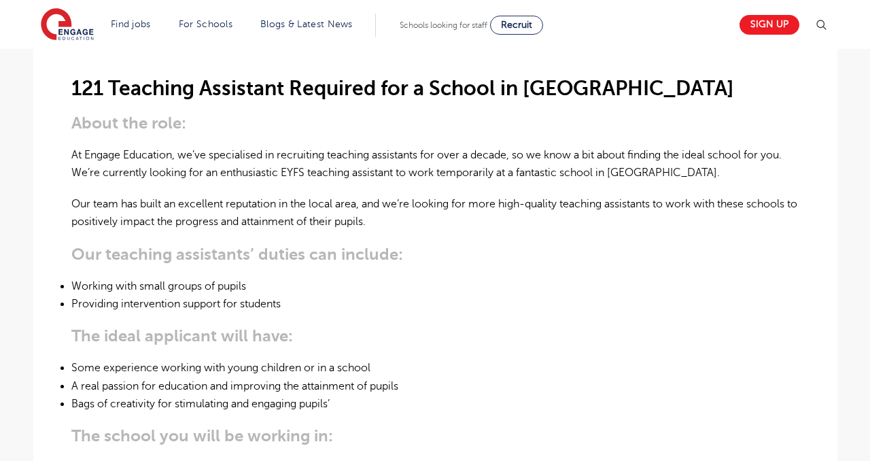
scroll to position [390, 0]
click at [528, 196] on p "Our team has built an excellent reputation in the local area, and we’re looking…" at bounding box center [435, 214] width 728 height 36
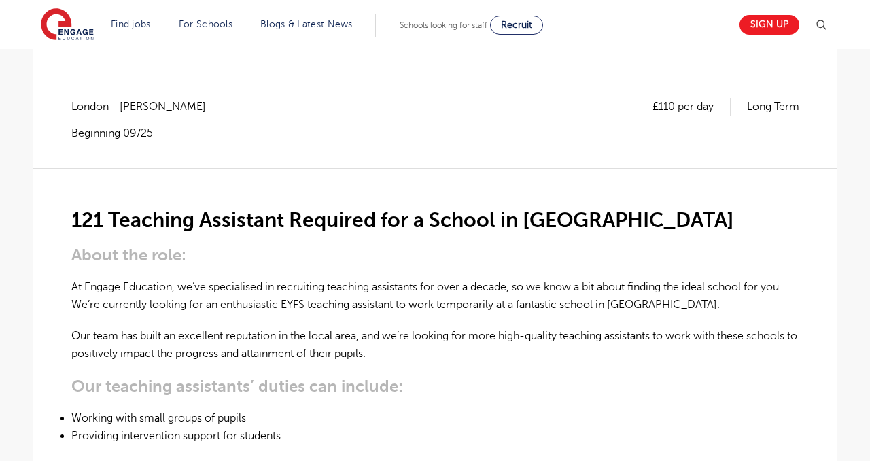
scroll to position [160, 0]
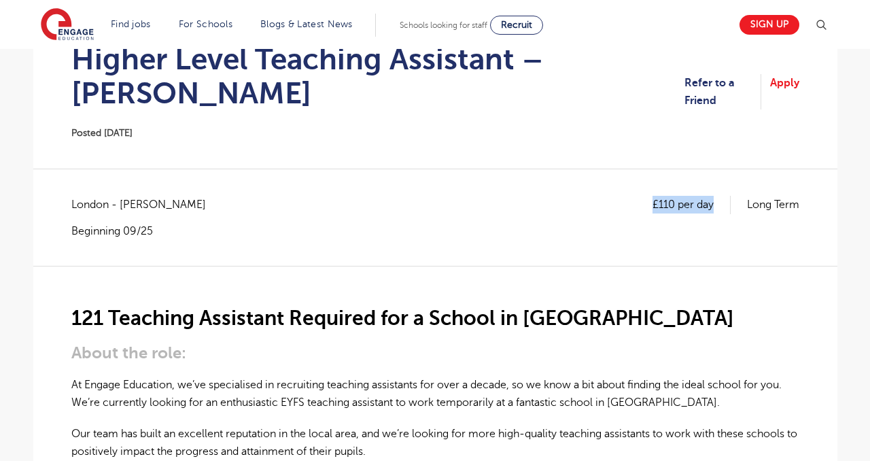
drag, startPoint x: 651, startPoint y: 168, endPoint x: 715, endPoint y: 169, distance: 64.6
click at [715, 196] on p "£110 per day" at bounding box center [692, 205] width 78 height 18
click at [714, 196] on div "£110 per day Long Term" at bounding box center [726, 217] width 147 height 42
drag, startPoint x: 651, startPoint y: 170, endPoint x: 730, endPoint y: 170, distance: 79.6
click at [730, 196] on div "£110 per day Long Term" at bounding box center [726, 205] width 147 height 18
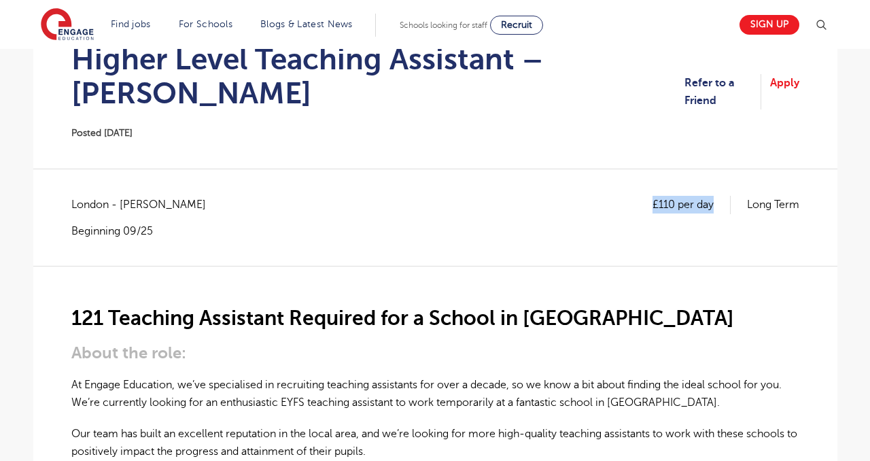
click at [706, 227] on div "£110 per day Long Term London - Brent Beginning 09/25" at bounding box center [435, 230] width 728 height 69
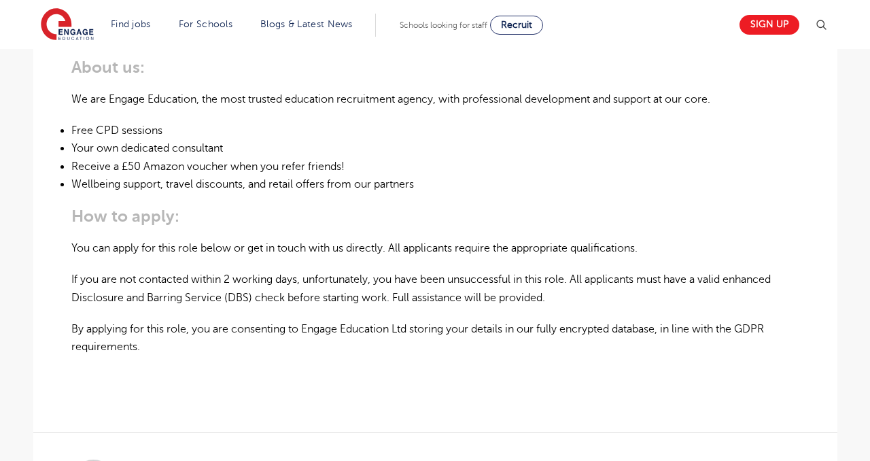
scroll to position [843, 0]
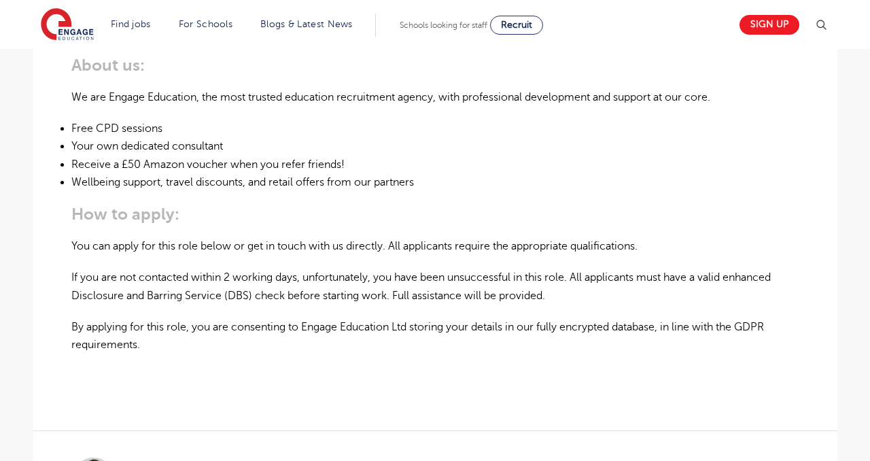
click at [464, 237] on p "You can apply for this role below or get in touch with us directly. All applica…" at bounding box center [435, 246] width 728 height 18
click at [237, 269] on p "If you are not contacted within 2 working days, unfortunately, you have been un…" at bounding box center [435, 287] width 728 height 36
click at [553, 269] on p "If you are not contacted within 2 working days, unfortunately, you have been un…" at bounding box center [435, 287] width 728 height 36
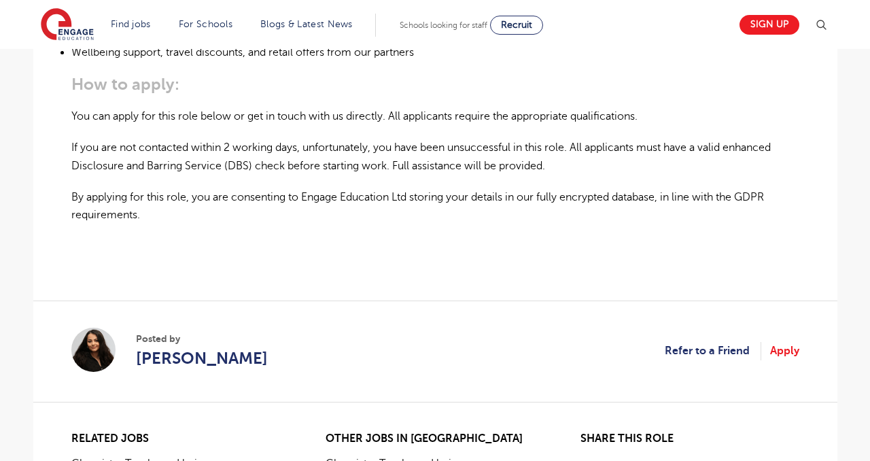
scroll to position [972, 0]
click at [575, 139] on p "If you are not contacted within 2 working days, unfortunately, you have been un…" at bounding box center [435, 157] width 728 height 36
click at [551, 139] on p "If you are not contacted within 2 working days, unfortunately, you have been un…" at bounding box center [435, 157] width 728 height 36
click at [544, 139] on p "If you are not contacted within 2 working days, unfortunately, you have been un…" at bounding box center [435, 157] width 728 height 36
click at [550, 139] on p "If you are not contacted within 2 working days, unfortunately, you have been un…" at bounding box center [435, 157] width 728 height 36
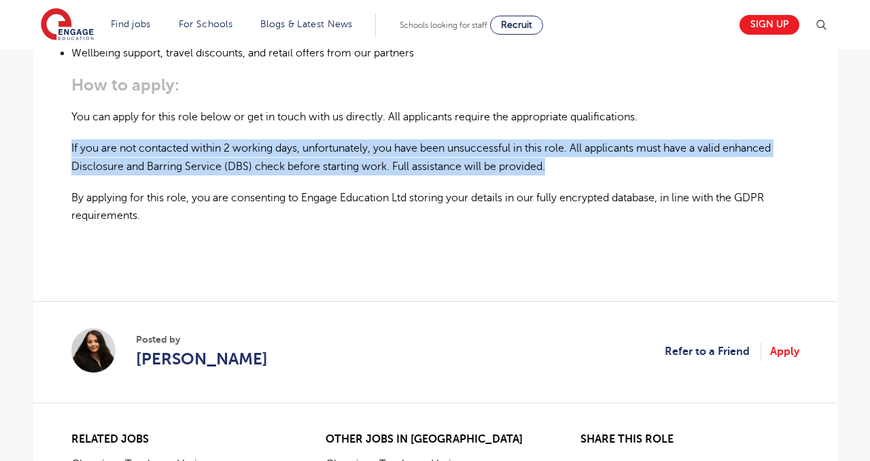
drag, startPoint x: 547, startPoint y: 133, endPoint x: 32, endPoint y: 116, distance: 515.0
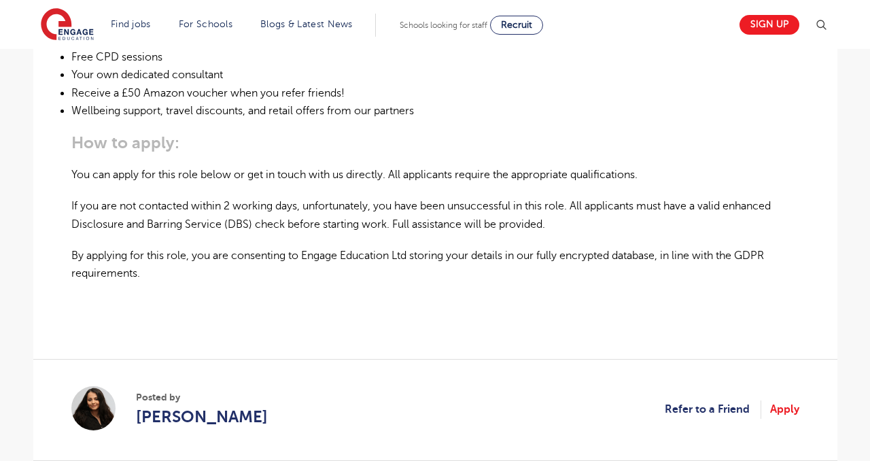
scroll to position [914, 0]
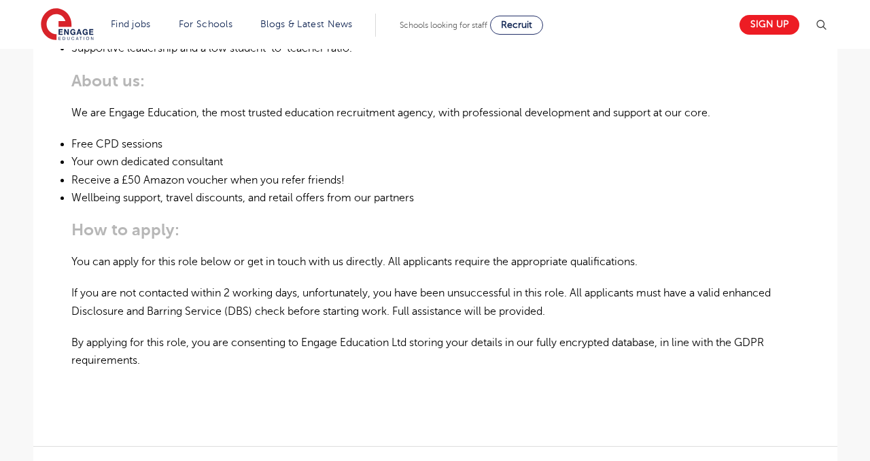
scroll to position [823, 0]
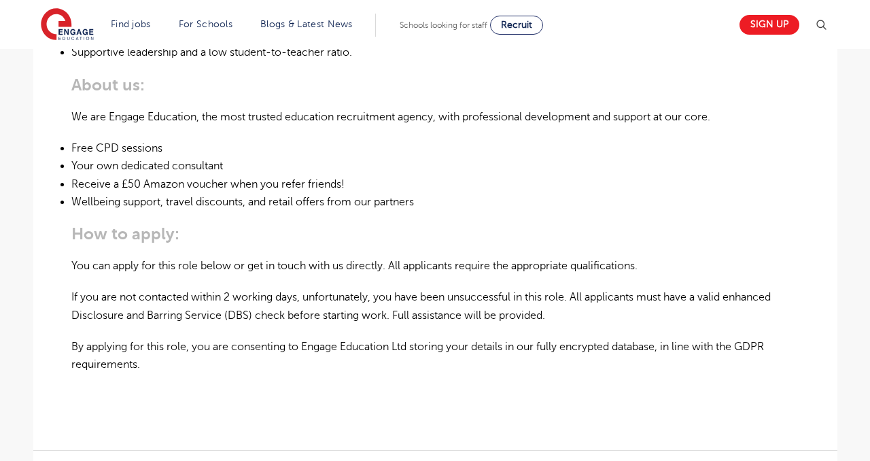
click at [601, 288] on p "If you are not contacted within 2 working days, unfortunately, you have been un…" at bounding box center [435, 306] width 728 height 36
drag, startPoint x: 577, startPoint y: 263, endPoint x: 591, endPoint y: 271, distance: 16.4
click at [591, 288] on p "If you are not contacted within 2 working days, unfortunately, you have been un…" at bounding box center [435, 306] width 728 height 36
drag, startPoint x: 580, startPoint y: 262, endPoint x: 581, endPoint y: 270, distance: 8.3
click at [581, 288] on p "If you are not contacted within 2 working days, unfortunately, you have been un…" at bounding box center [435, 306] width 728 height 36
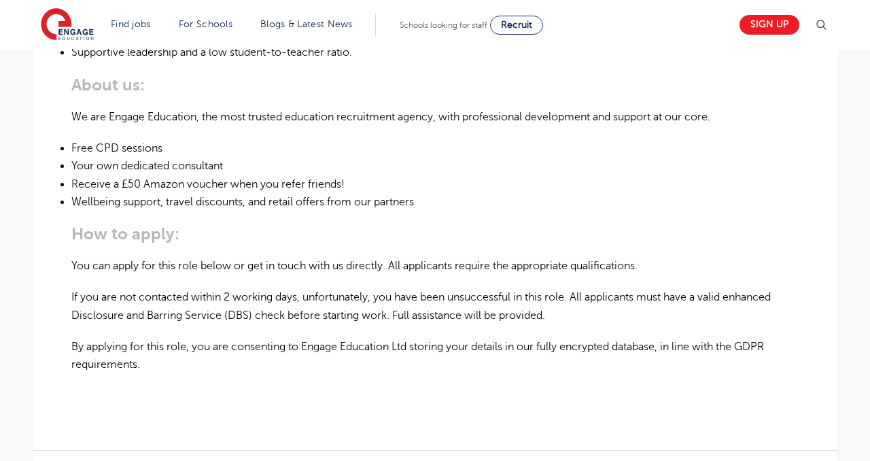
drag, startPoint x: 581, startPoint y: 265, endPoint x: 628, endPoint y: 268, distance: 46.4
click at [628, 288] on p "If you are not contacted within 2 working days, unfortunately, you have been un…" at bounding box center [435, 306] width 728 height 36
click at [575, 288] on p "If you are not contacted within 2 working days, unfortunately, you have been un…" at bounding box center [435, 306] width 728 height 36
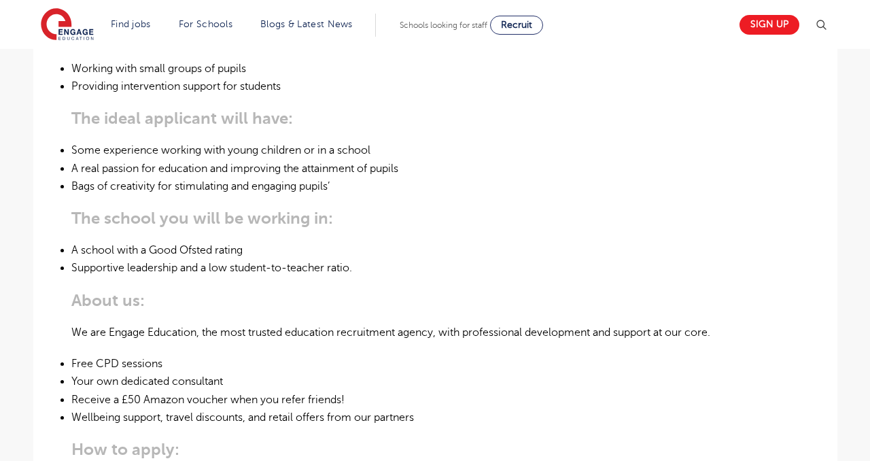
scroll to position [612, 0]
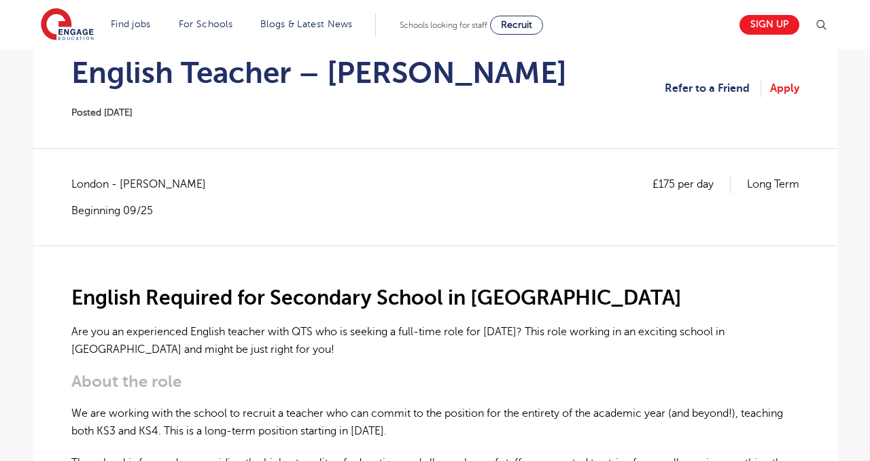
scroll to position [192, 0]
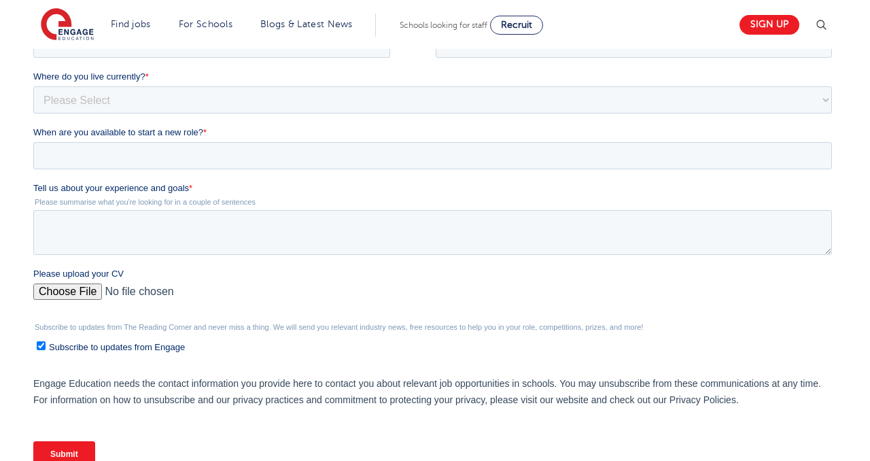
scroll to position [343, 0]
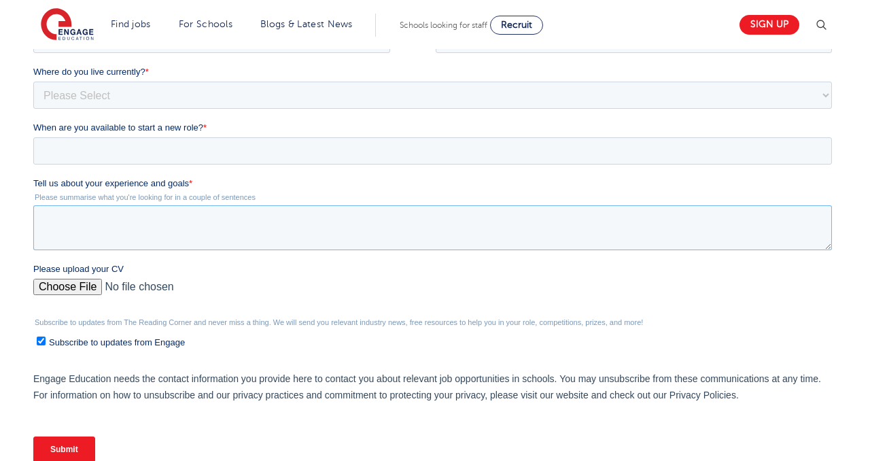
click at [527, 220] on textarea "Tell us about your experience and goals *" at bounding box center [432, 227] width 799 height 45
click at [550, 222] on textarea "Tell us about your experience and goals *" at bounding box center [432, 227] width 799 height 45
click at [373, 190] on div "Tell us about your experience and goals * Please summarise what you're looking …" at bounding box center [435, 213] width 804 height 73
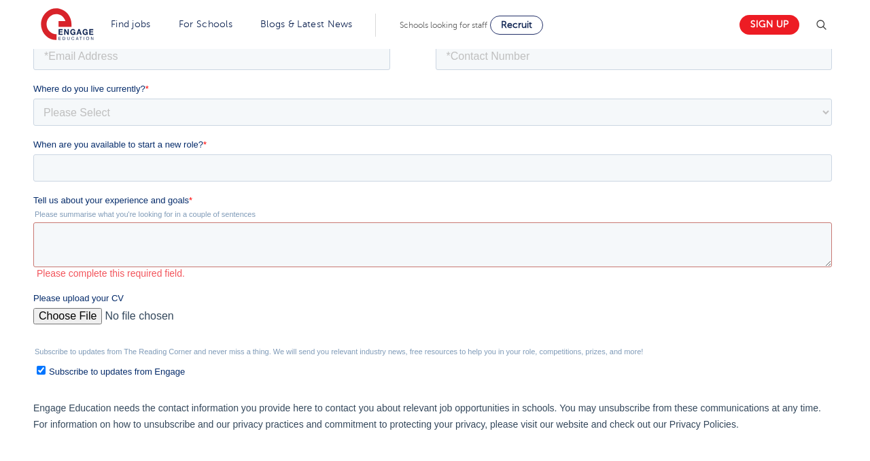
scroll to position [325, 0]
click at [330, 305] on label "Please upload your CV" at bounding box center [435, 300] width 804 height 14
click at [330, 309] on input "Please upload your CV" at bounding box center [432, 322] width 799 height 27
click at [473, 313] on input "Please upload your CV" at bounding box center [432, 322] width 799 height 27
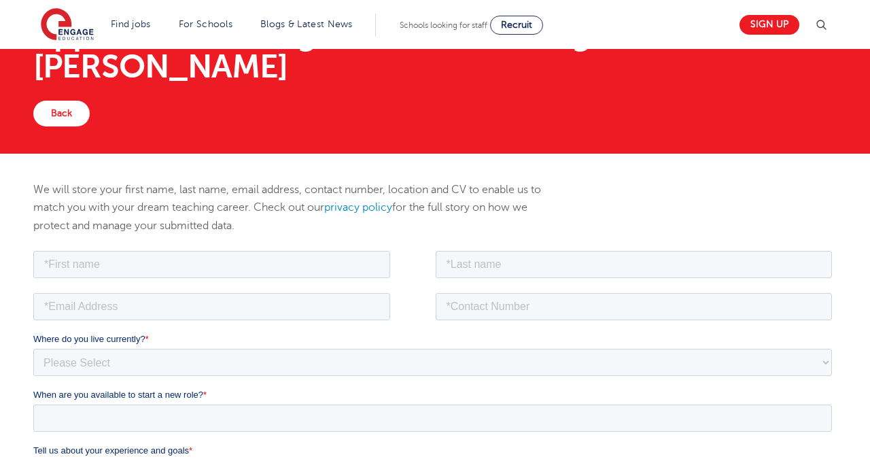
scroll to position [58, 0]
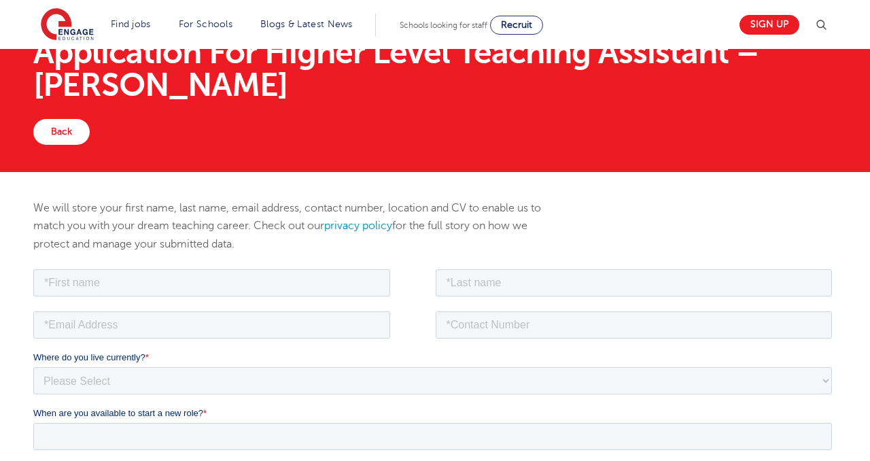
click at [549, 207] on p "We will store your first name, last name, email address, contact number, locati…" at bounding box center [298, 226] width 530 height 54
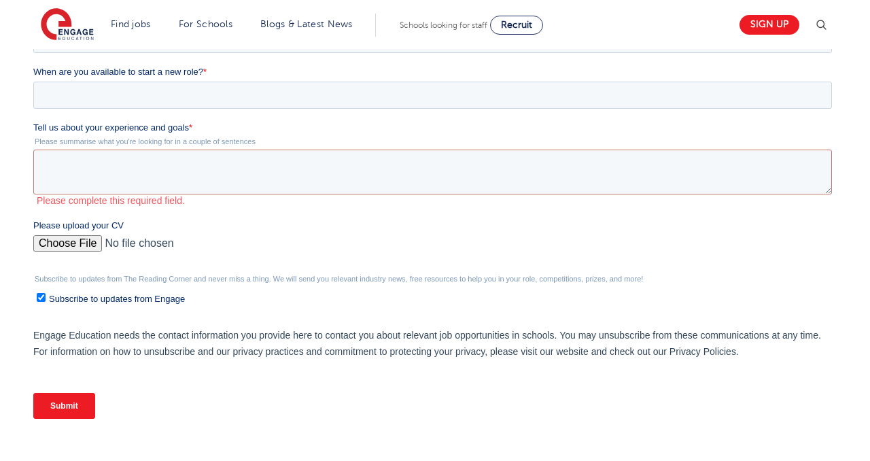
scroll to position [519, 0]
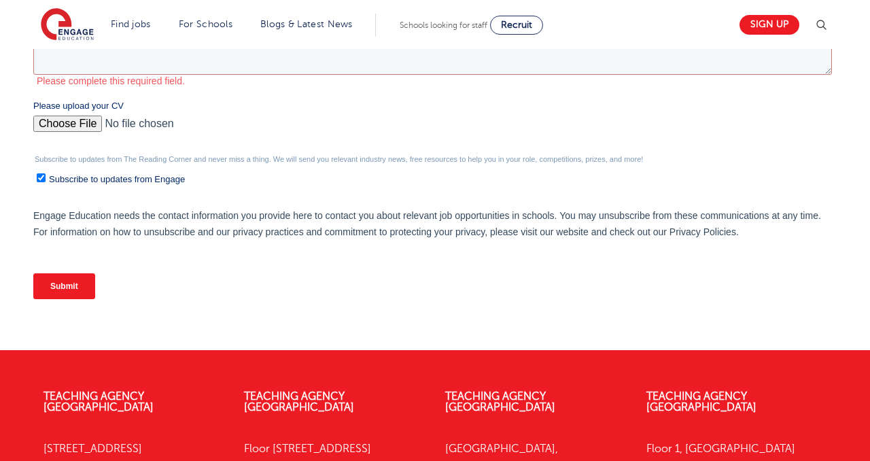
click at [738, 237] on p "Engage Education needs the contact information you provide here to contact you …" at bounding box center [435, 223] width 804 height 33
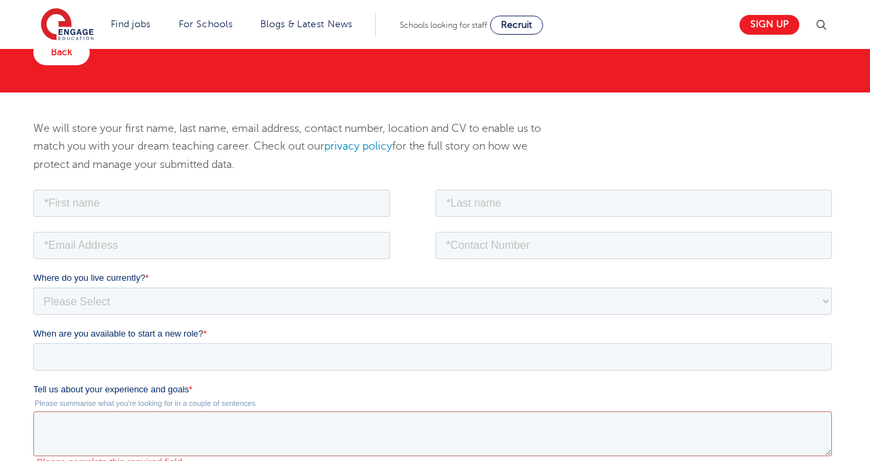
scroll to position [126, 0]
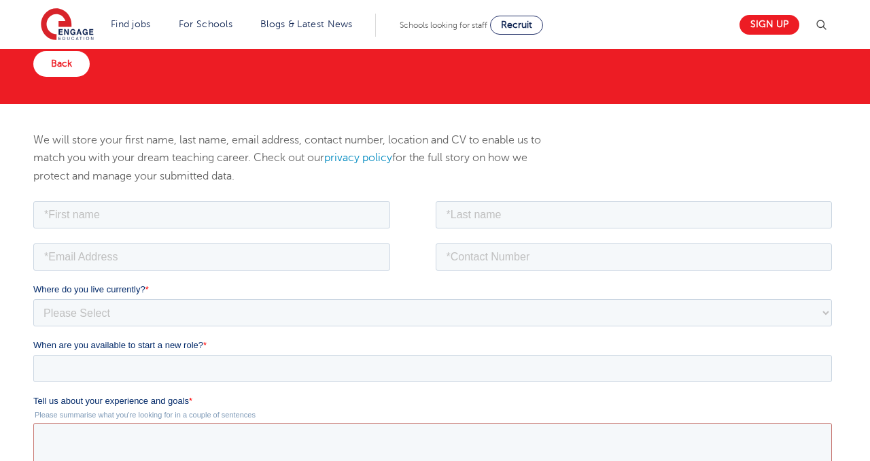
click at [294, 165] on p "We will store your first name, last name, email address, contact number, locati…" at bounding box center [298, 158] width 530 height 54
click at [243, 175] on p "We will store your first name, last name, email address, contact number, locati…" at bounding box center [298, 158] width 530 height 54
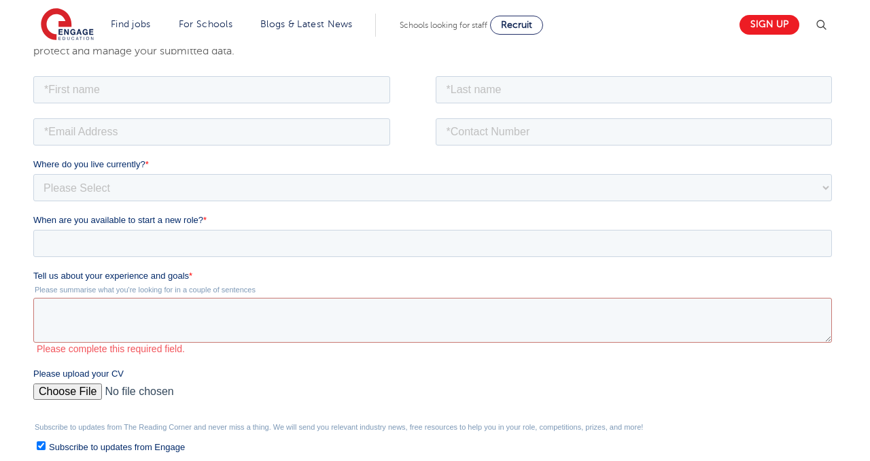
scroll to position [269, 0]
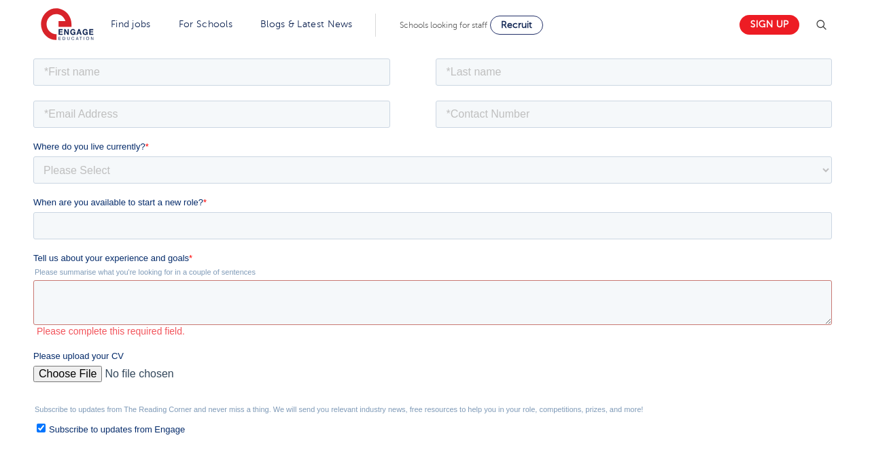
click at [292, 262] on label "Tell us about your experience and goals *" at bounding box center [435, 258] width 804 height 14
click at [292, 279] on textarea "Tell us about your experience and goals *" at bounding box center [432, 301] width 799 height 45
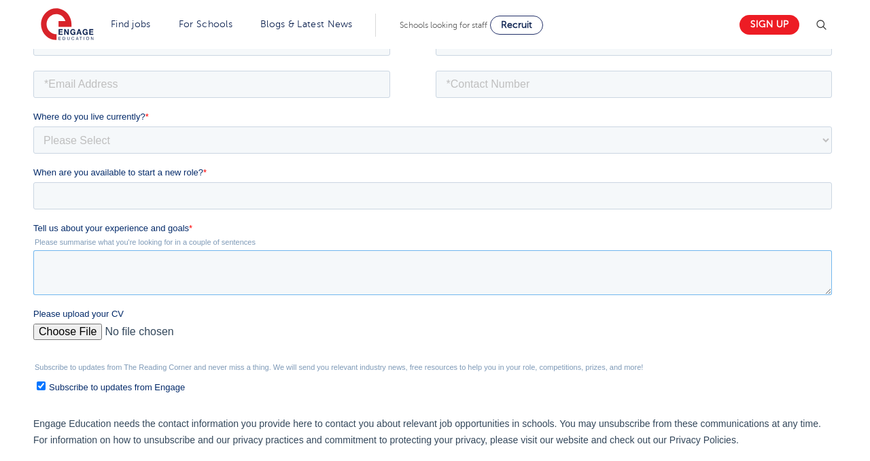
scroll to position [301, 0]
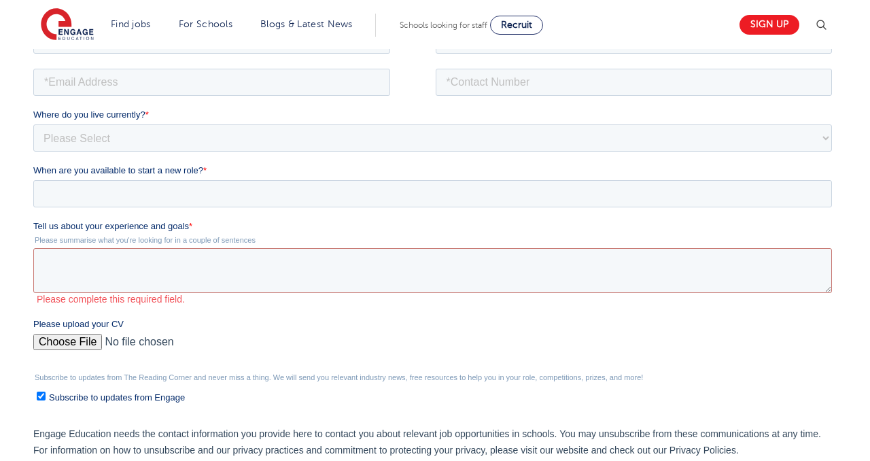
click at [253, 239] on legend "Please summarise what you're looking for in a couple of sentences" at bounding box center [435, 239] width 804 height 8
click at [265, 239] on legend "Please summarise what you're looking for in a couple of sentences" at bounding box center [435, 239] width 804 height 8
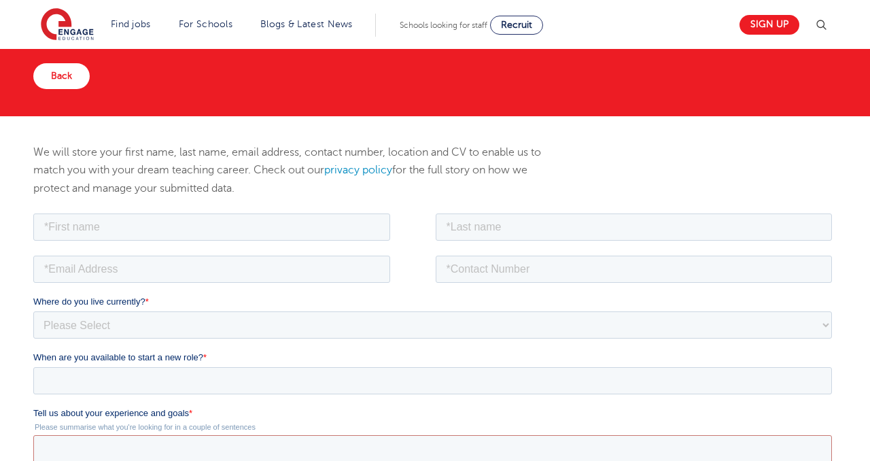
scroll to position [110, 0]
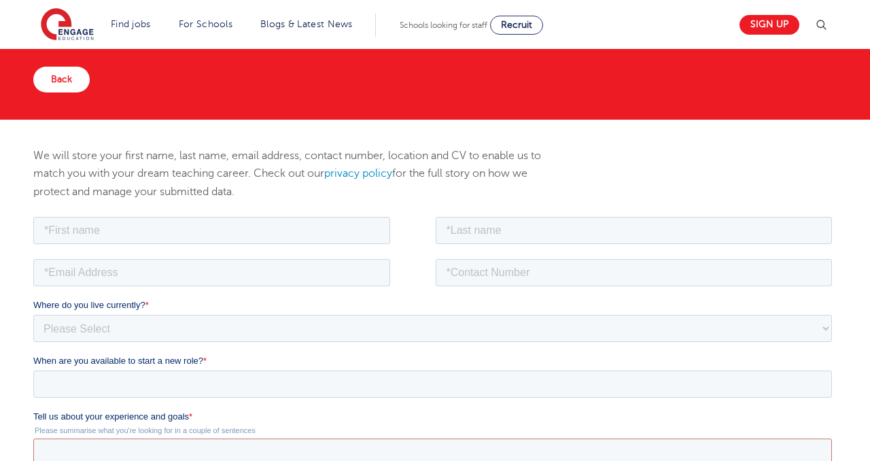
click at [650, 169] on div "We will store your first name, last name, email address, contact number, locati…" at bounding box center [435, 180] width 825 height 67
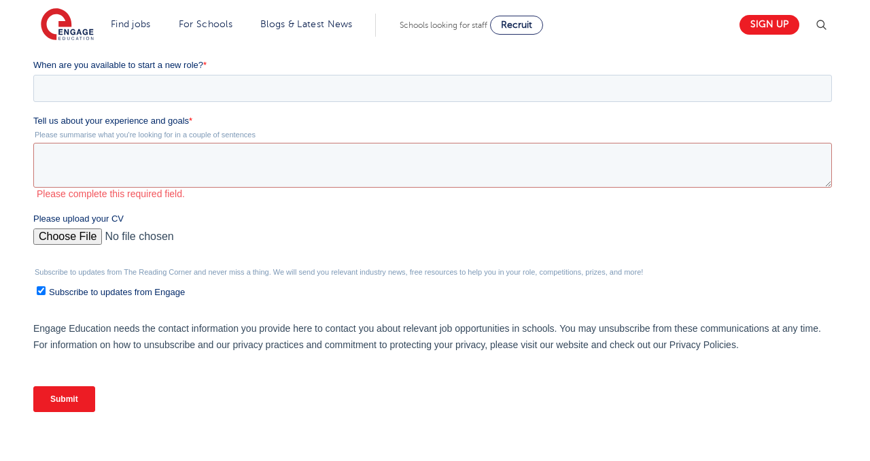
scroll to position [407, 0]
click at [357, 224] on label "Please upload your CV" at bounding box center [435, 218] width 804 height 14
click at [357, 228] on input "Please upload your CV" at bounding box center [432, 241] width 799 height 27
click at [379, 165] on textarea "Tell us about your experience and goals *" at bounding box center [432, 164] width 799 height 45
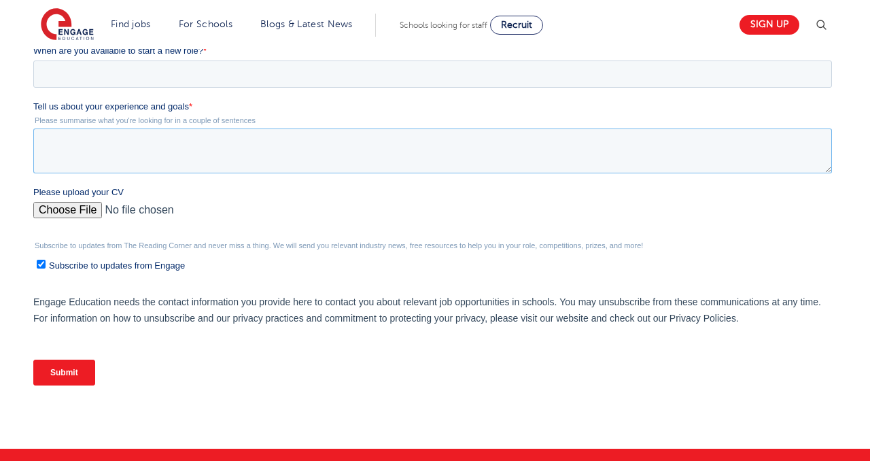
scroll to position [451, 0]
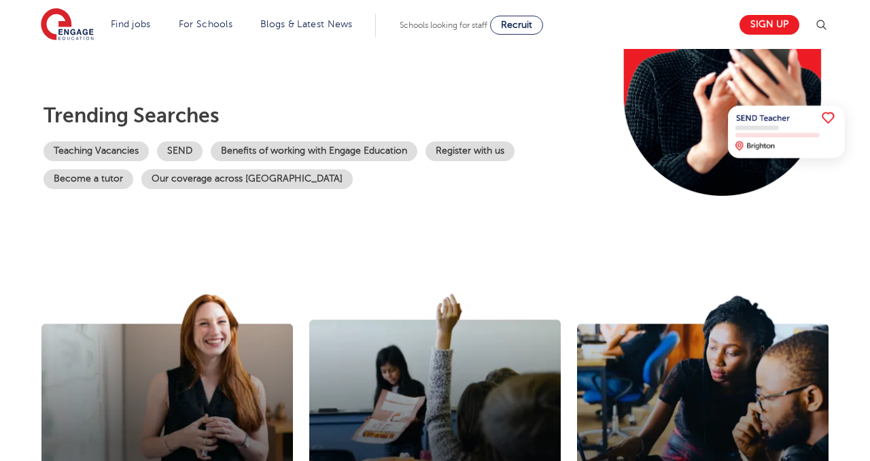
scroll to position [254, 0]
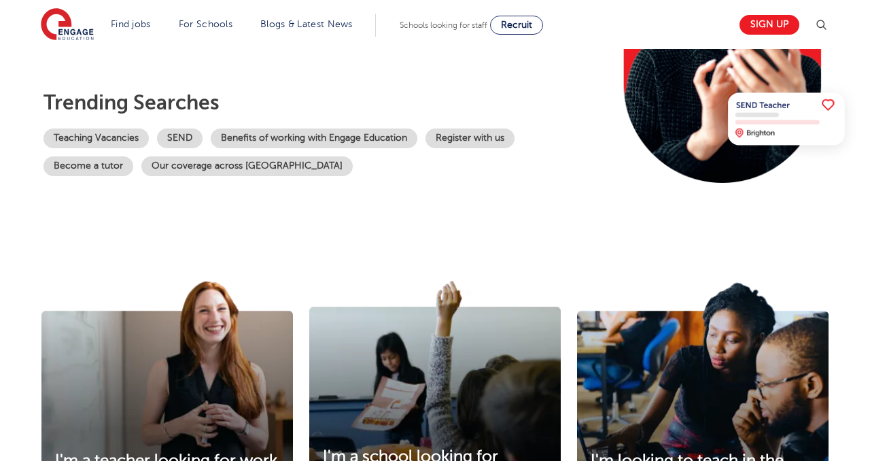
click at [345, 228] on section "The teaching agency that works for you Welcome to the fastest-growing database …" at bounding box center [435, 19] width 870 height 449
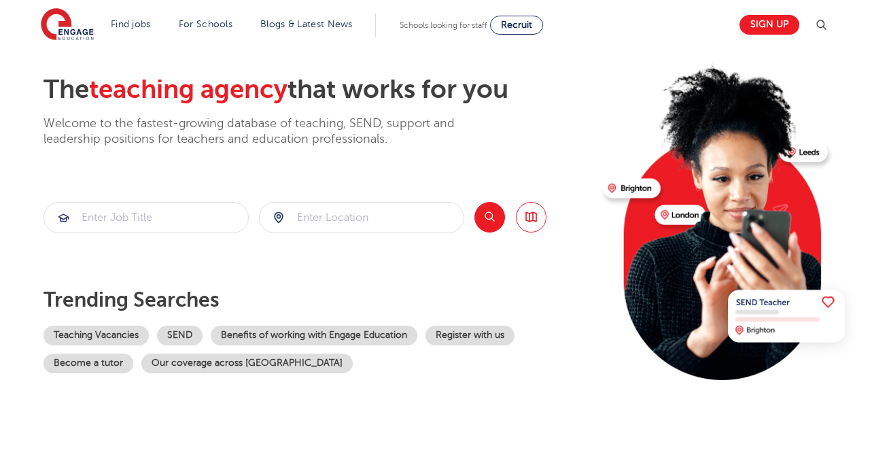
scroll to position [0, 0]
